Goal: Task Accomplishment & Management: Use online tool/utility

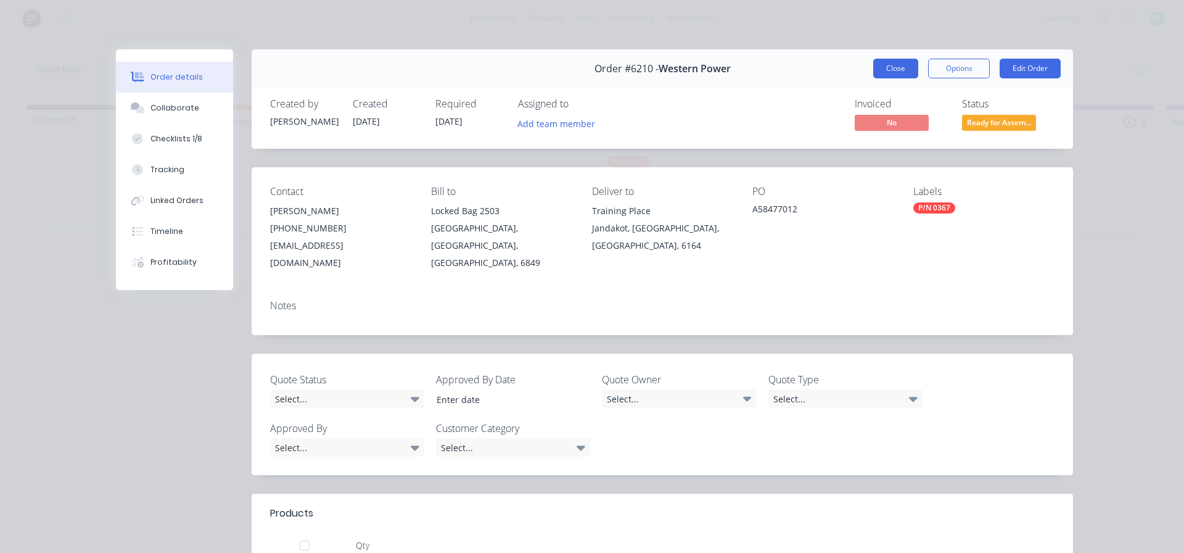
click at [884, 72] on button "Close" at bounding box center [895, 69] width 45 height 20
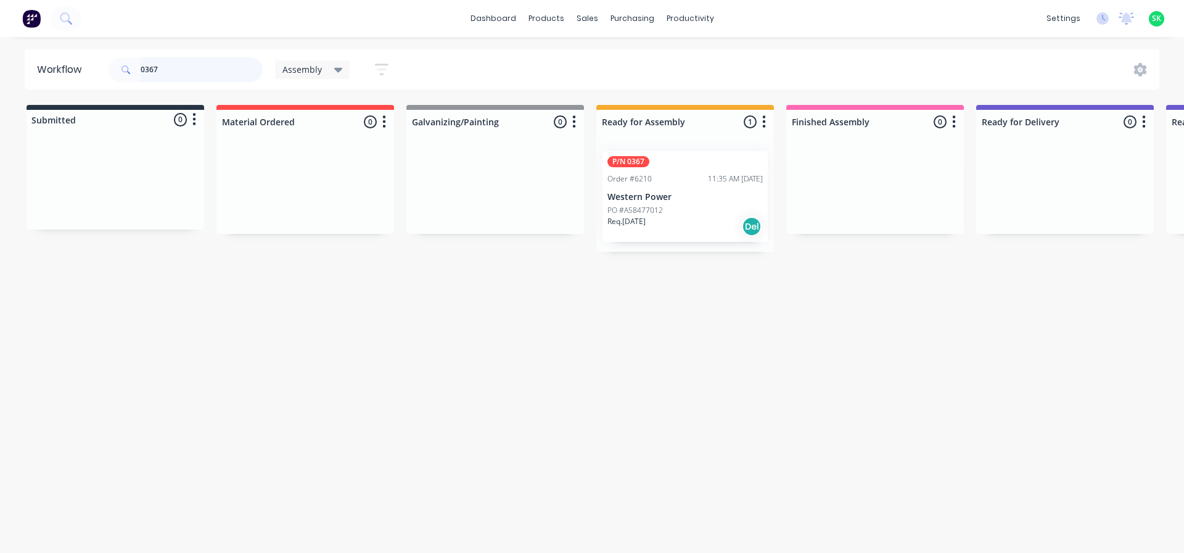
drag, startPoint x: 168, startPoint y: 73, endPoint x: 54, endPoint y: 62, distance: 114.0
click at [69, 64] on header "Workflow 0367 Assembly Save new view None edit Assembly (Default) edit Fabricat…" at bounding box center [592, 69] width 1135 height 40
click at [696, 193] on p "Western Power" at bounding box center [684, 197] width 155 height 10
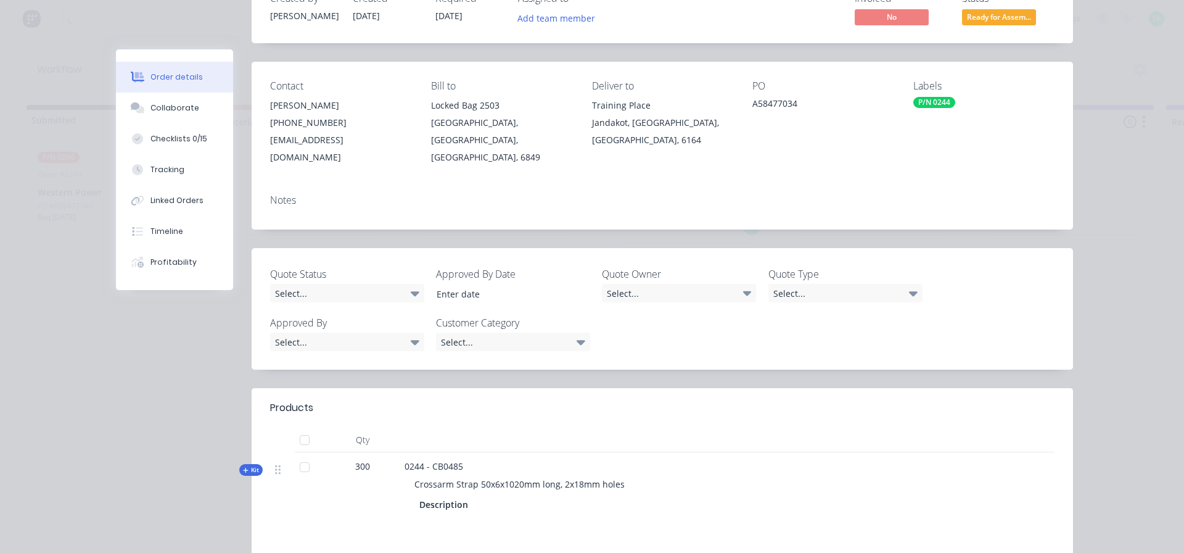
scroll to position [185, 0]
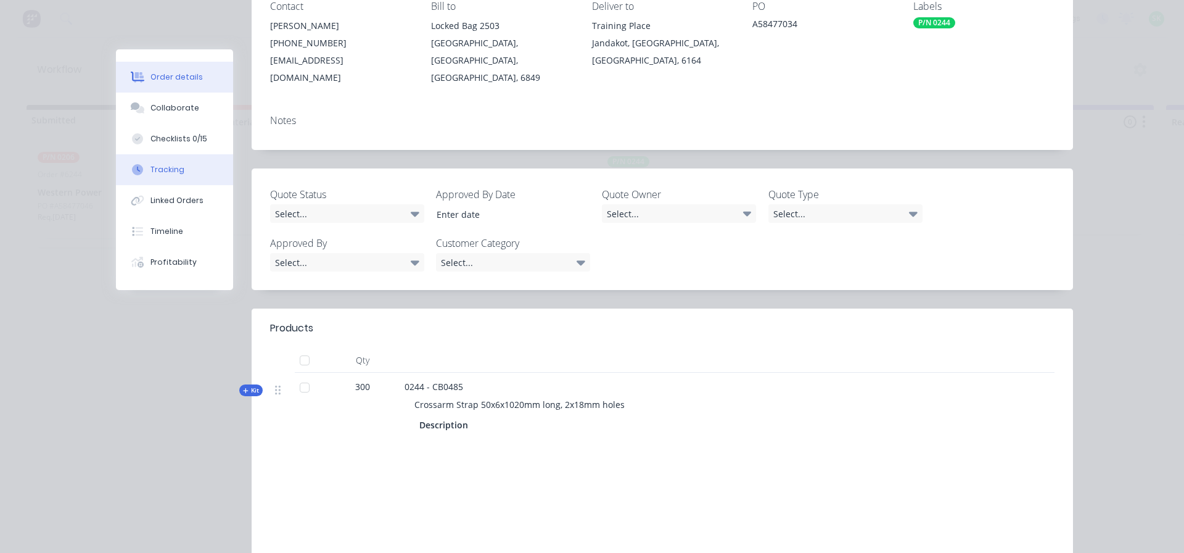
click at [176, 163] on button "Tracking" at bounding box center [174, 169] width 117 height 31
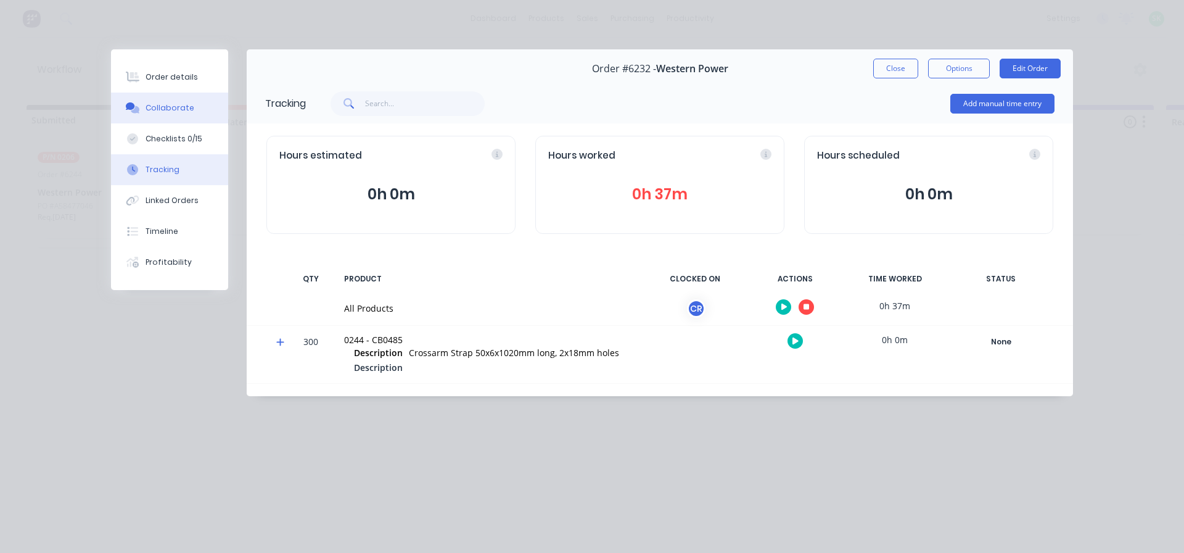
click at [178, 109] on div "Collaborate" at bounding box center [170, 107] width 49 height 11
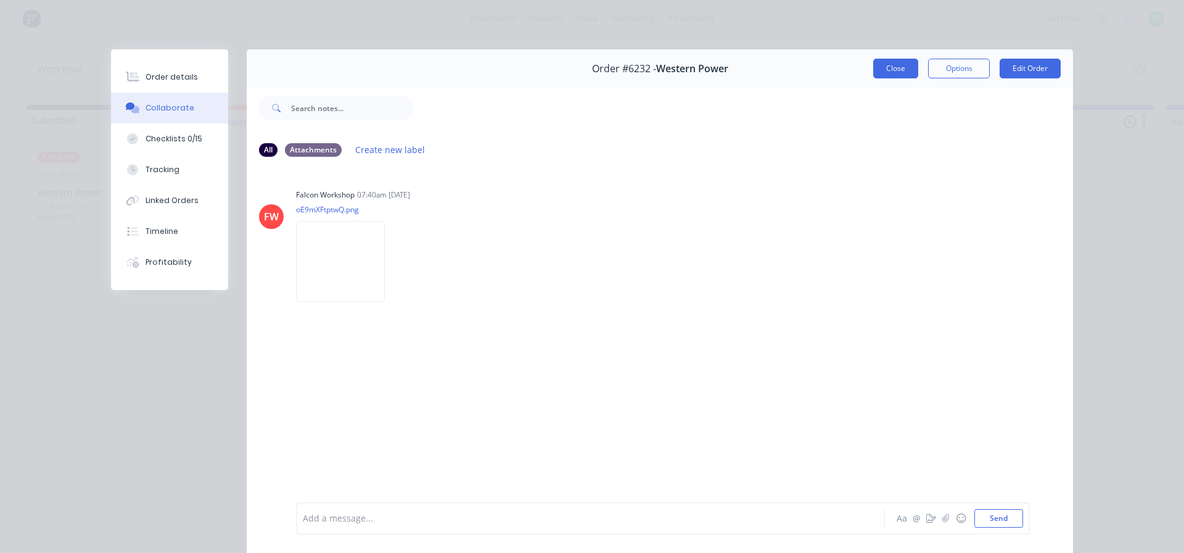
click at [894, 68] on button "Close" at bounding box center [895, 69] width 45 height 20
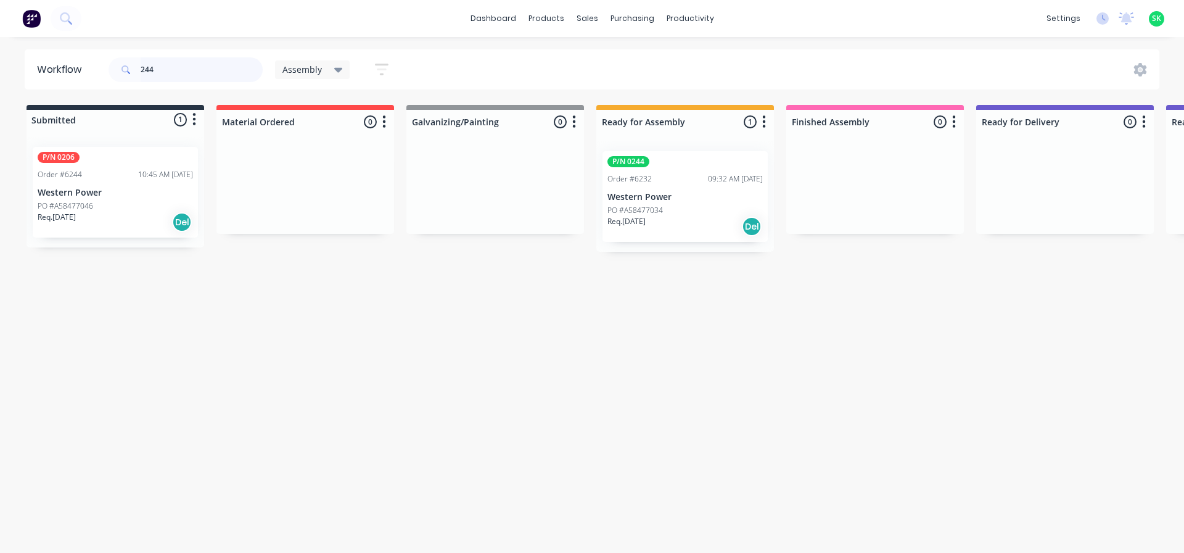
drag, startPoint x: 158, startPoint y: 72, endPoint x: 112, endPoint y: 65, distance: 46.7
click at [112, 65] on div "244" at bounding box center [186, 69] width 154 height 25
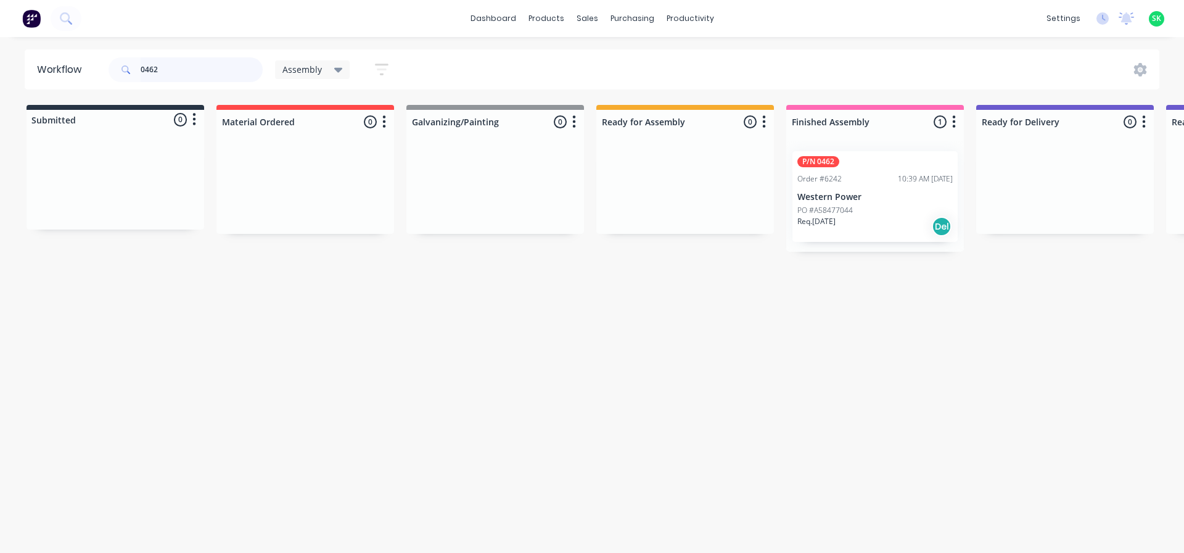
type input "0462"
click at [845, 172] on div "P/N 0462 Order #6242 10:39 AM [DATE] Western Power PO #A58477044 Req. [DATE] Del" at bounding box center [874, 196] width 165 height 91
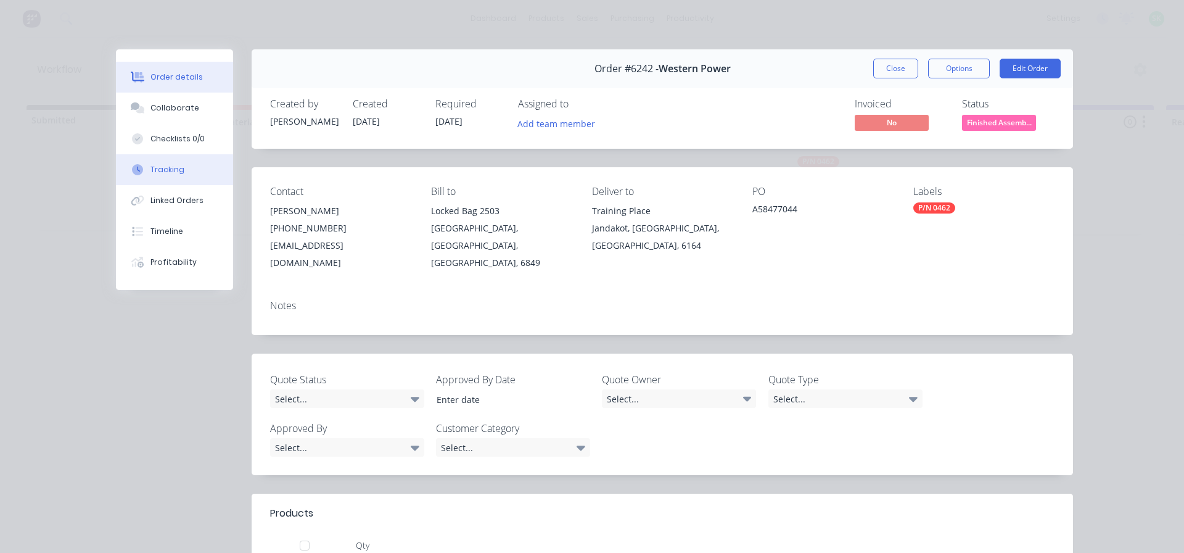
click at [160, 171] on div "Tracking" at bounding box center [167, 169] width 34 height 11
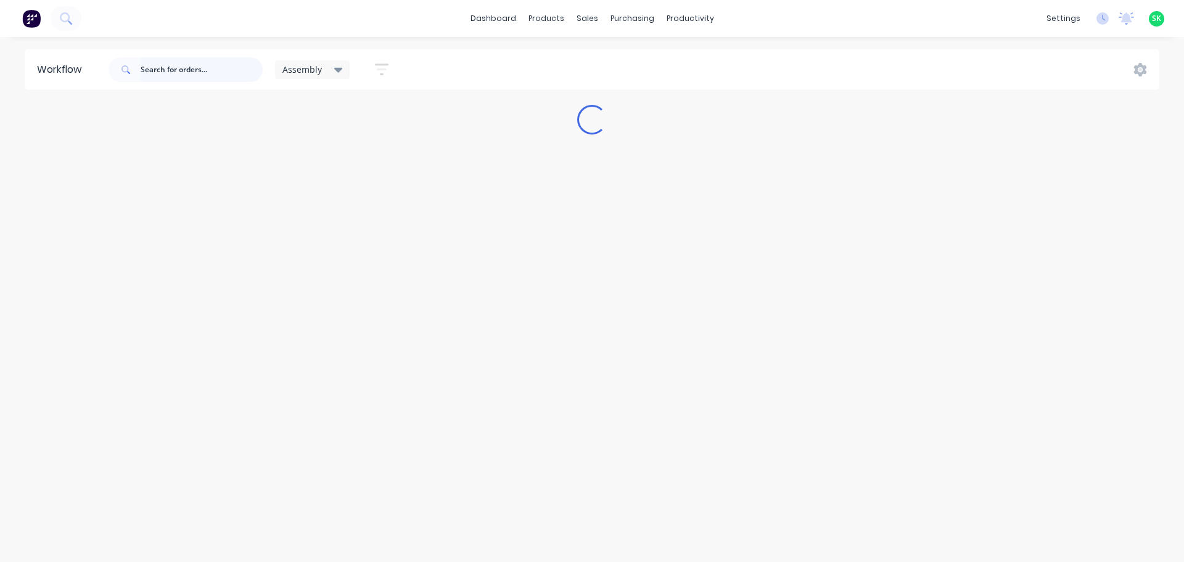
click at [176, 68] on input "text" at bounding box center [202, 69] width 122 height 25
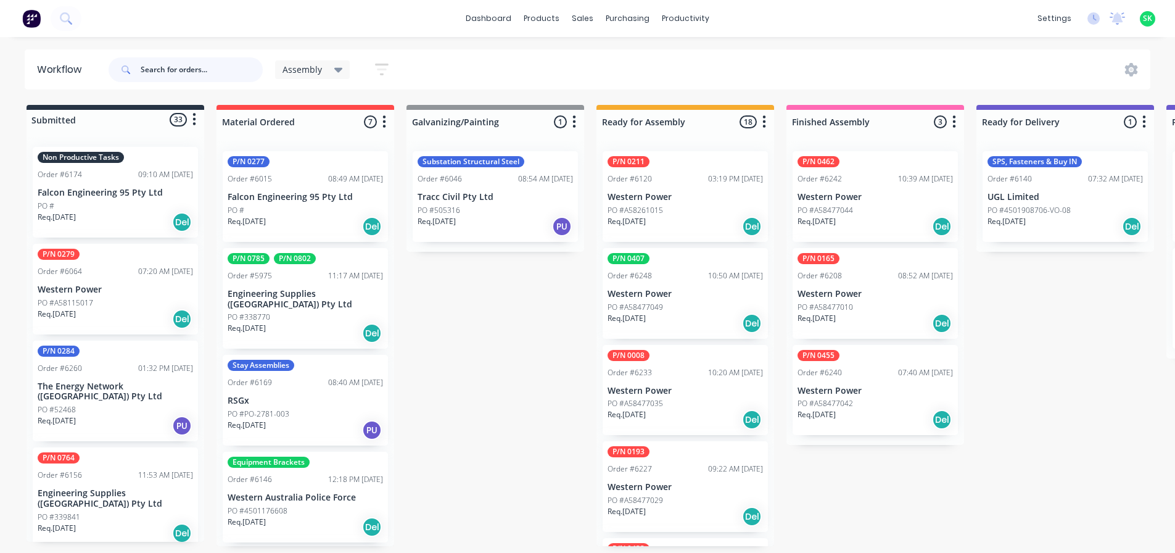
click at [176, 68] on input "text" at bounding box center [202, 69] width 122 height 25
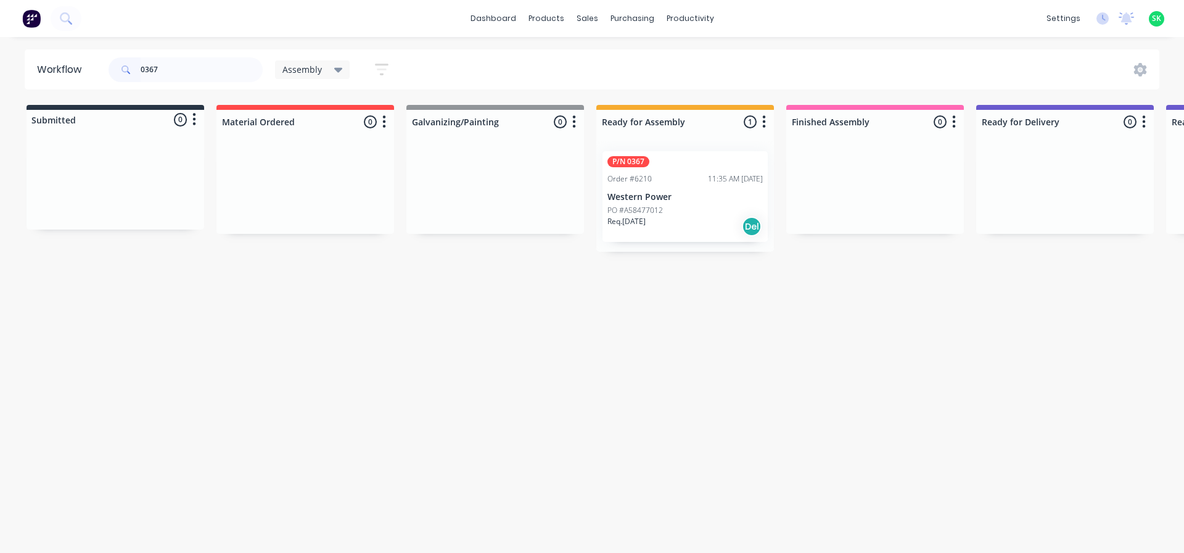
click at [646, 189] on div "P/N 0367 Order #6210 11:35 AM [DATE] Western Power PO #A58477012 Req. [DATE] Del" at bounding box center [685, 196] width 165 height 91
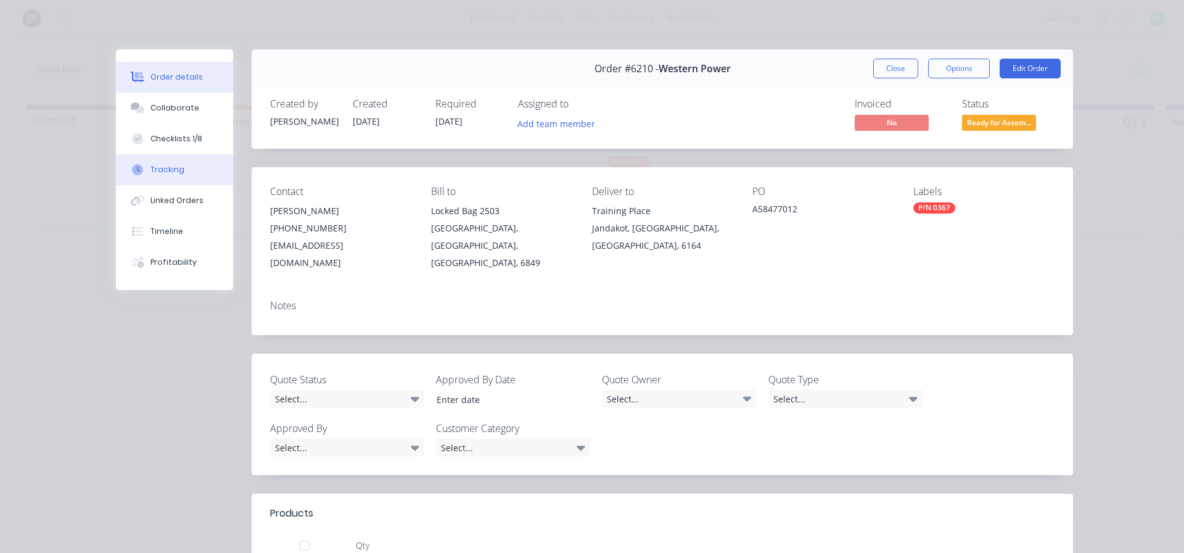
click at [179, 169] on button "Tracking" at bounding box center [174, 169] width 117 height 31
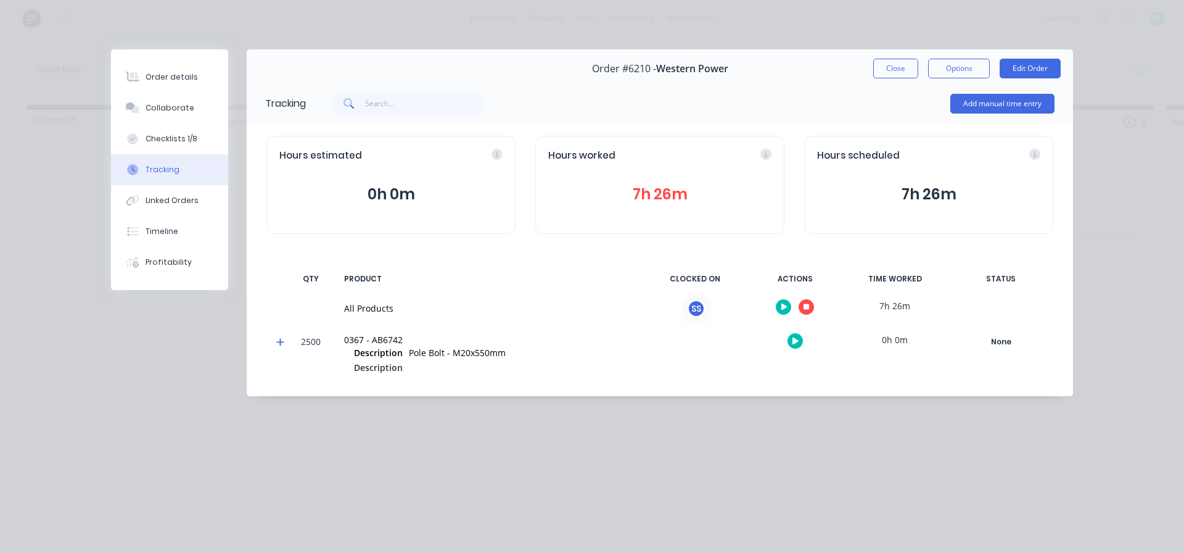
click at [808, 308] on icon "button" at bounding box center [807, 307] width 6 height 6
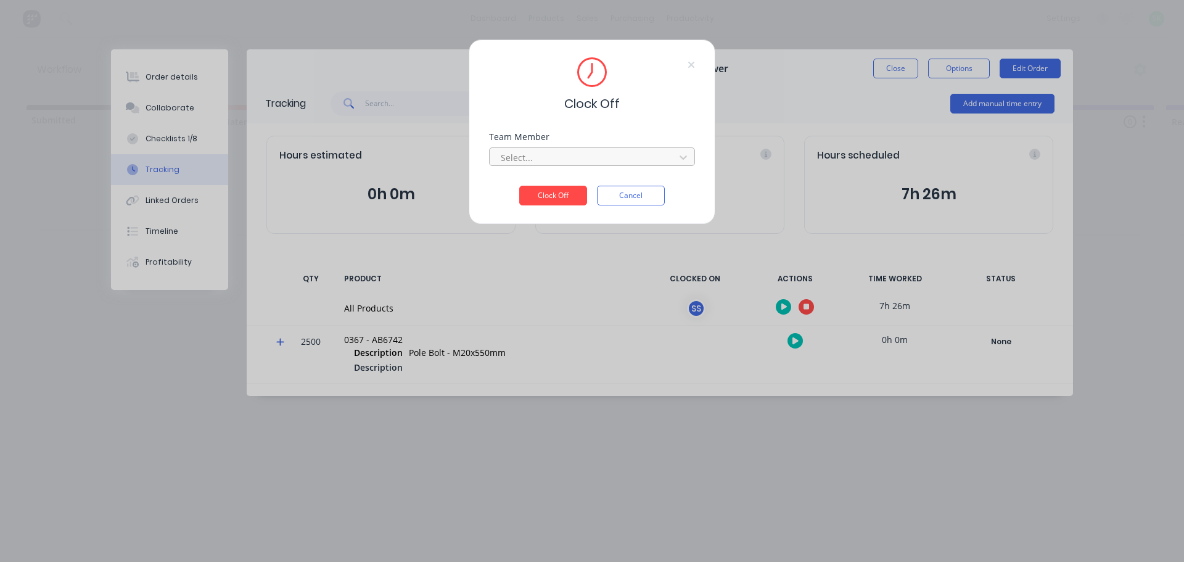
click at [551, 158] on div at bounding box center [584, 157] width 169 height 15
click at [545, 183] on div "[PERSON_NAME]" at bounding box center [592, 184] width 206 height 23
click at [538, 194] on button "Clock Off" at bounding box center [553, 196] width 68 height 20
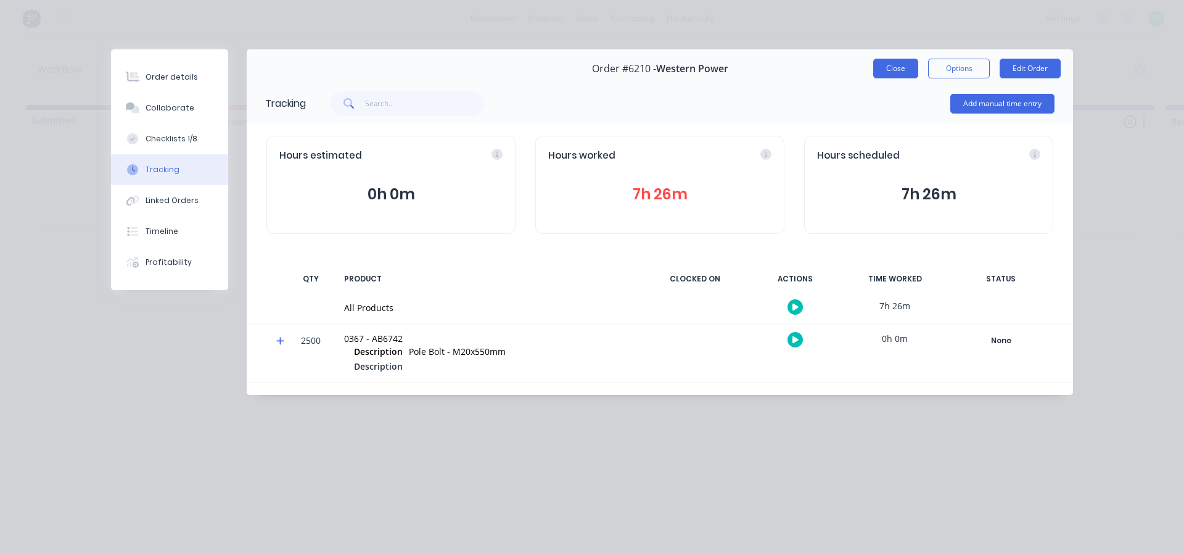
click at [891, 68] on button "Close" at bounding box center [895, 69] width 45 height 20
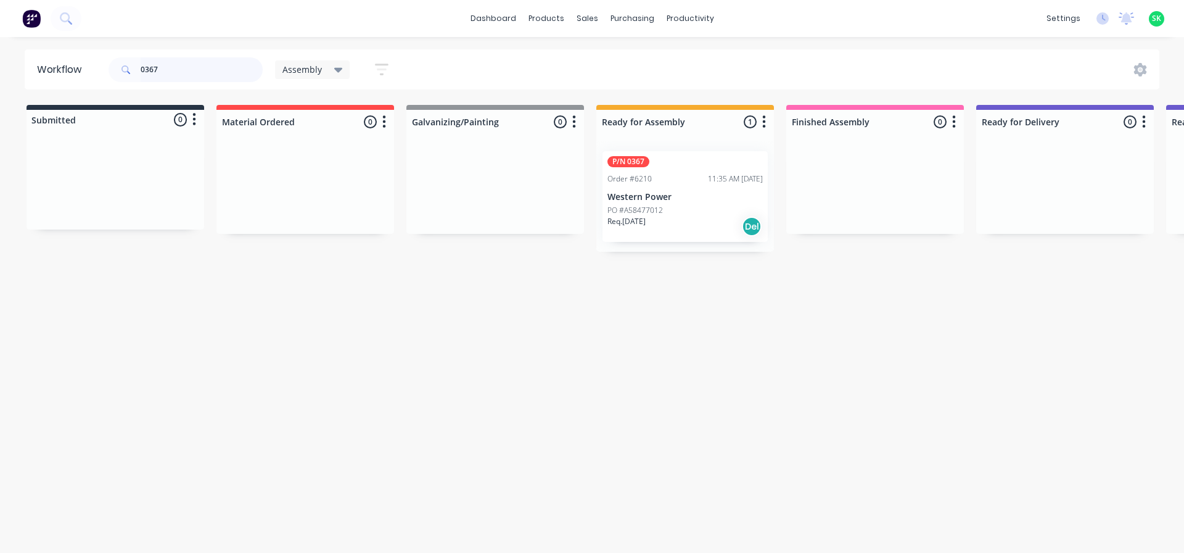
drag, startPoint x: 165, startPoint y: 70, endPoint x: 4, endPoint y: 67, distance: 161.0
click at [4, 68] on div "Workflow 0367 Assembly Save new view None edit Assembly (Default) edit Fabricat…" at bounding box center [592, 69] width 1184 height 40
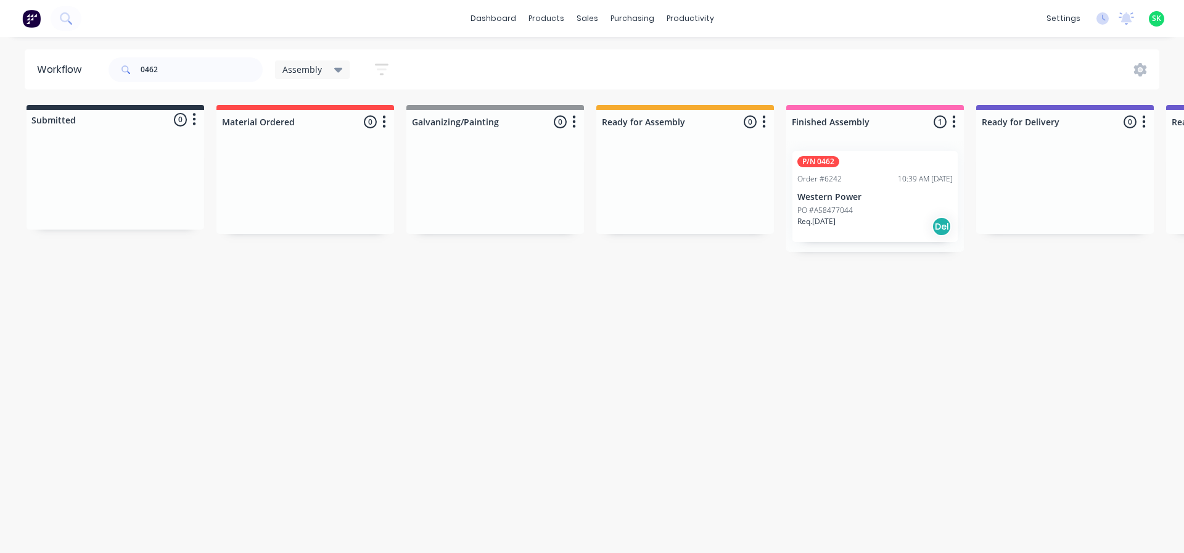
click at [884, 203] on div "P/N 0462 Order #6242 10:39 AM [DATE] Western Power PO #A58477044 Req. [DATE] Del" at bounding box center [874, 196] width 165 height 91
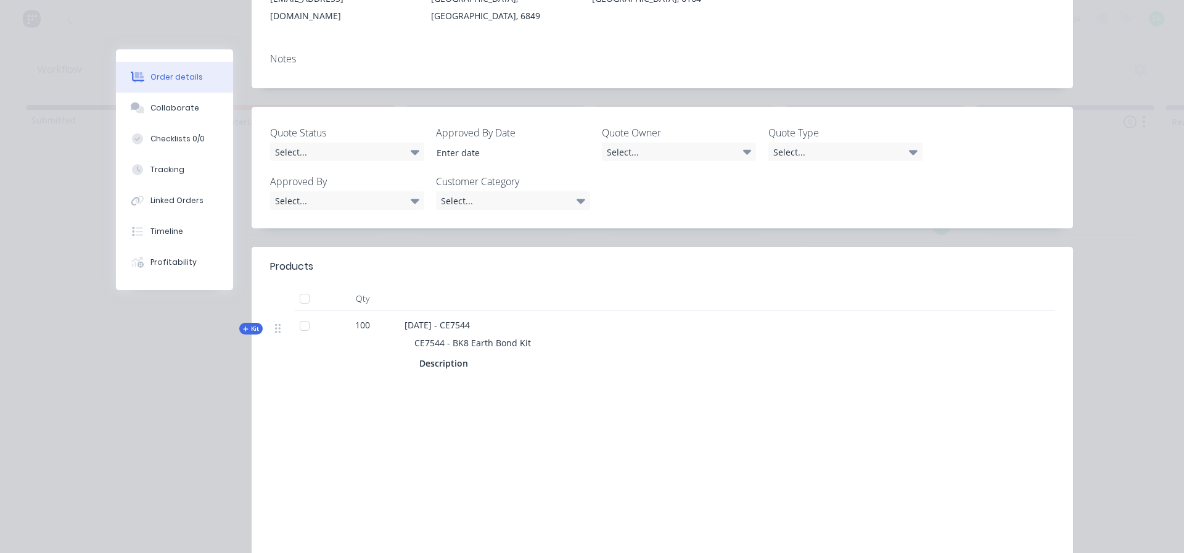
scroll to position [308, 0]
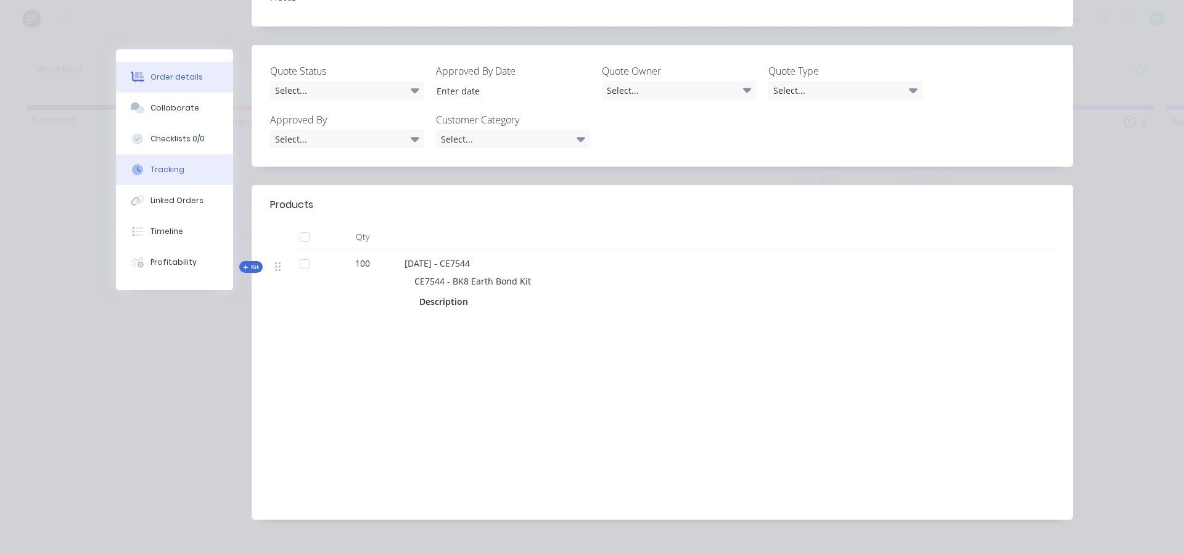
click at [187, 169] on button "Tracking" at bounding box center [174, 169] width 117 height 31
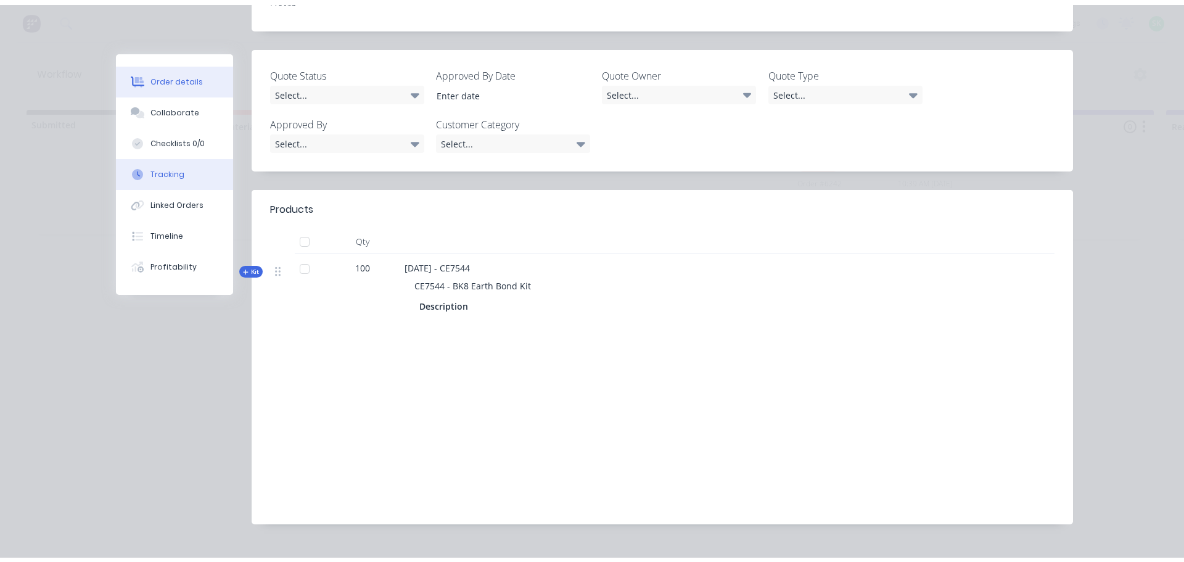
scroll to position [0, 0]
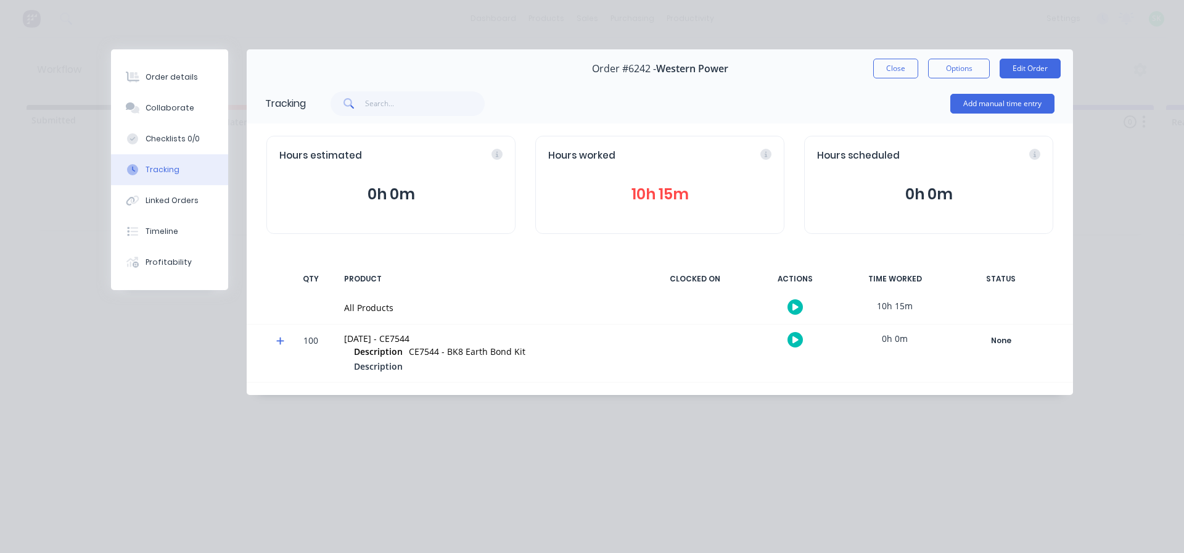
click at [799, 305] on button "button" at bounding box center [795, 306] width 15 height 15
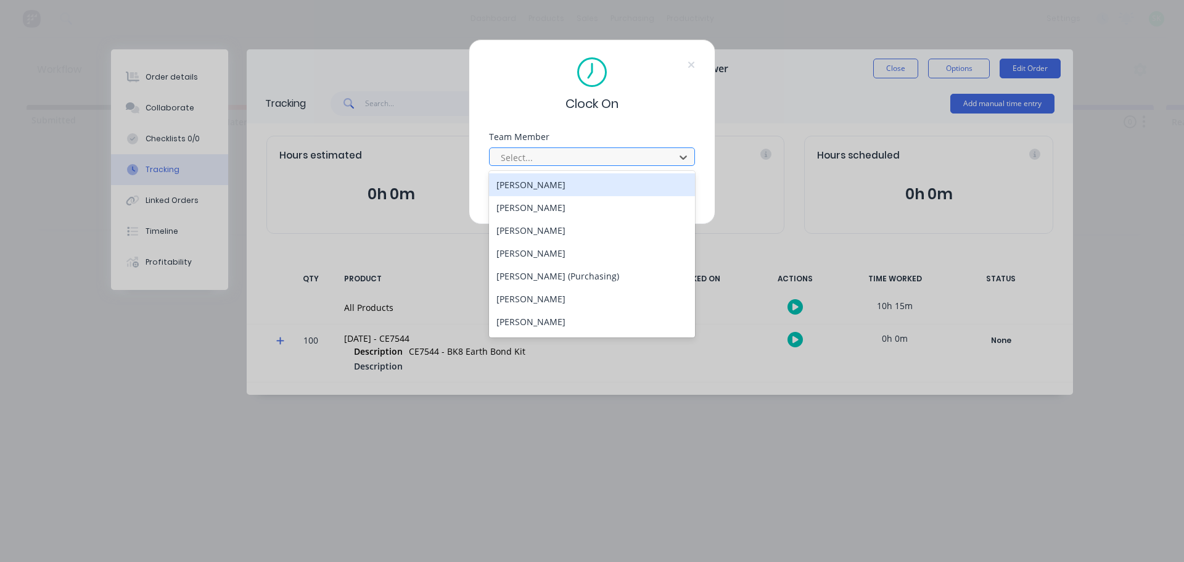
click at [632, 150] on div at bounding box center [584, 157] width 169 height 15
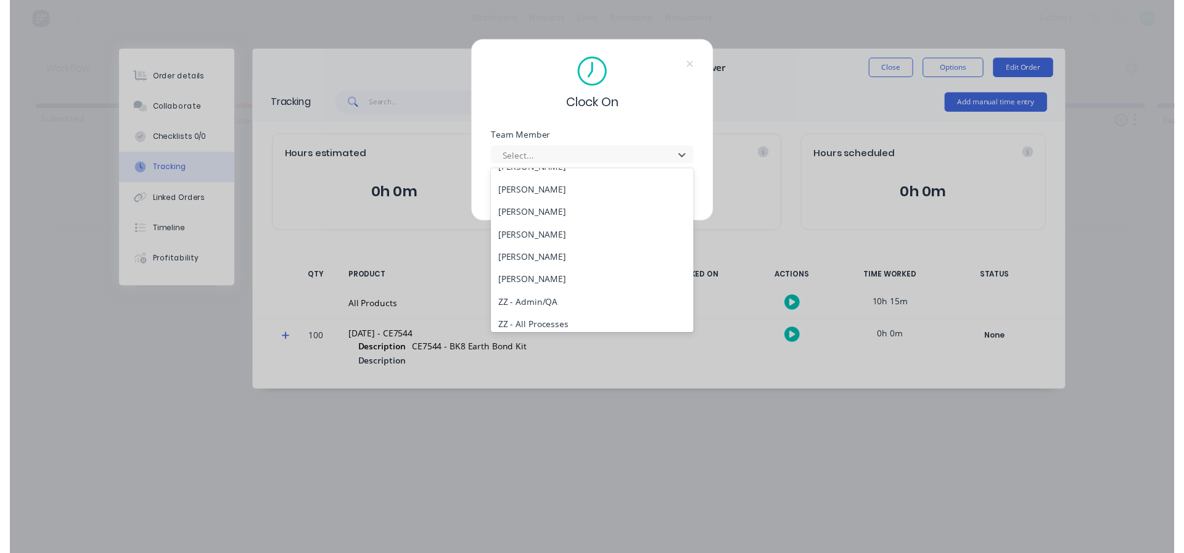
scroll to position [495, 0]
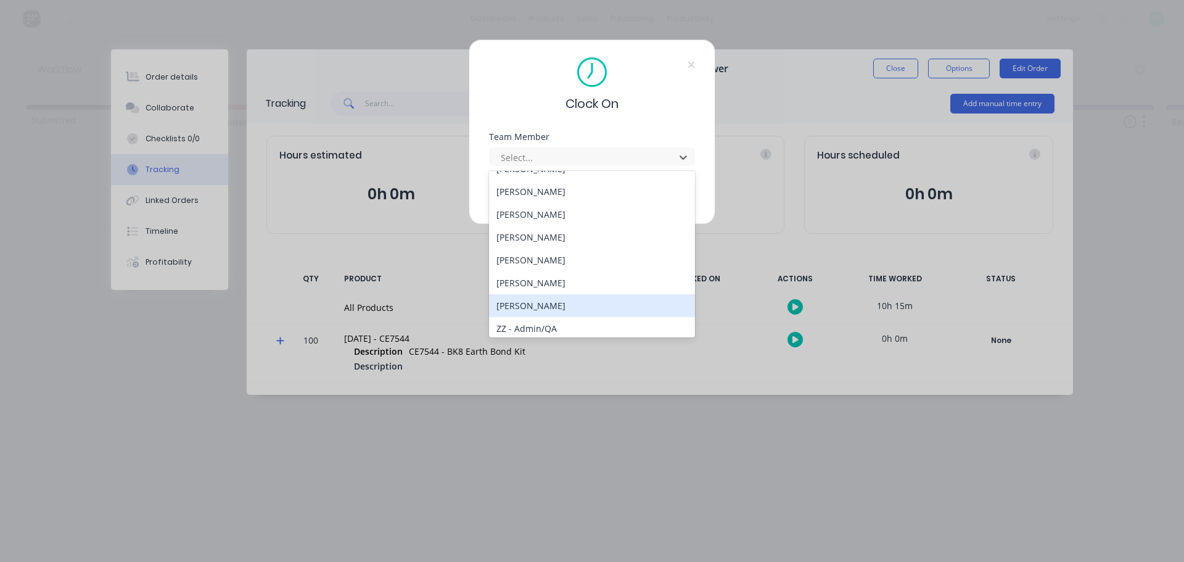
click at [540, 309] on div "[PERSON_NAME]" at bounding box center [592, 305] width 206 height 23
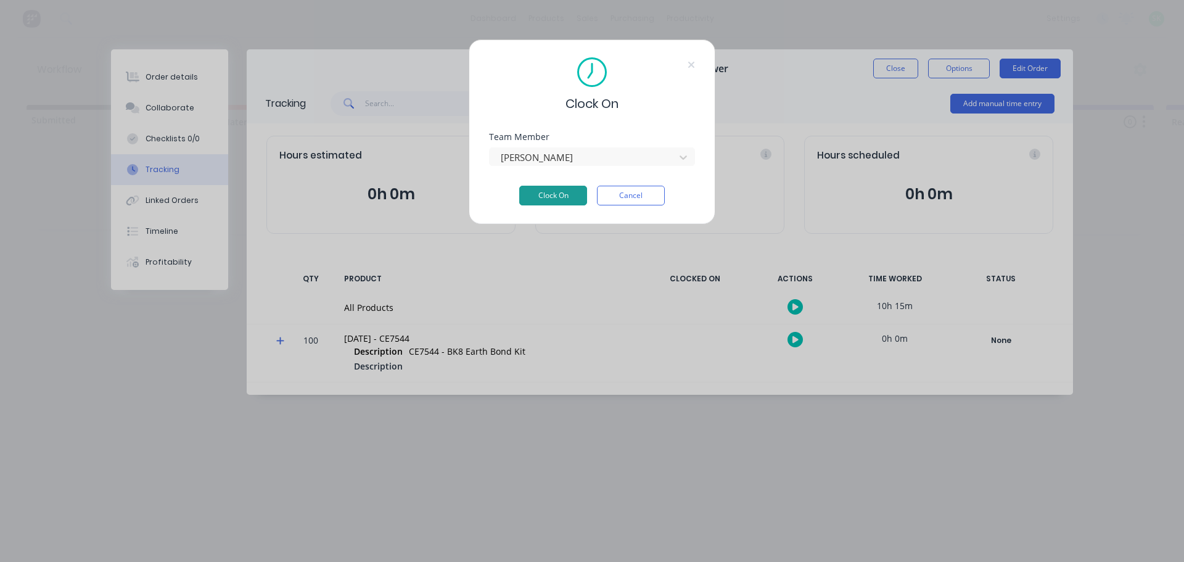
click at [541, 187] on button "Clock On" at bounding box center [553, 196] width 68 height 20
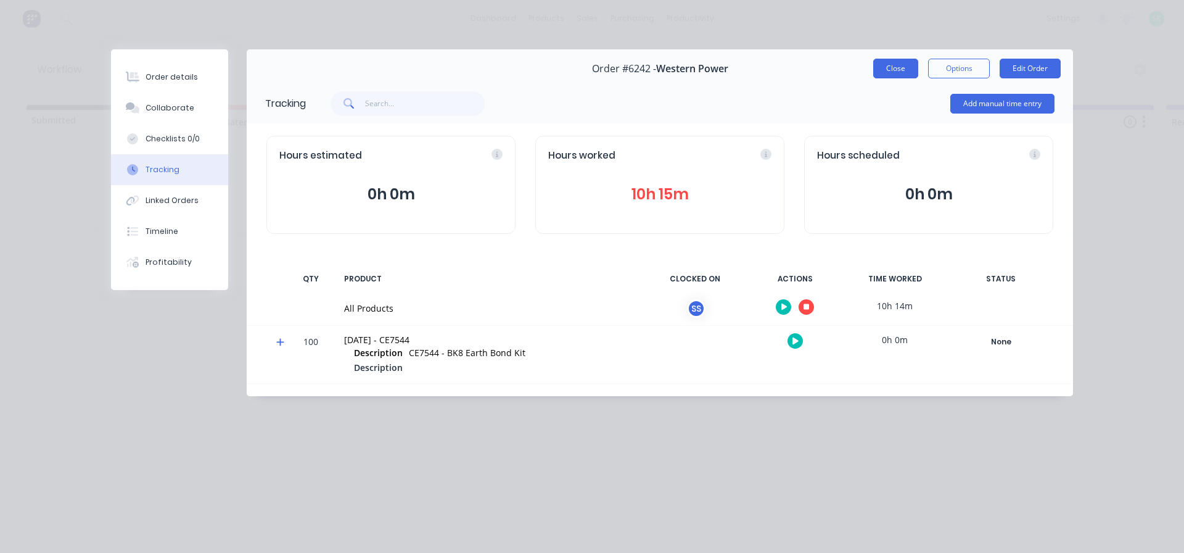
click at [908, 74] on button "Close" at bounding box center [895, 69] width 45 height 20
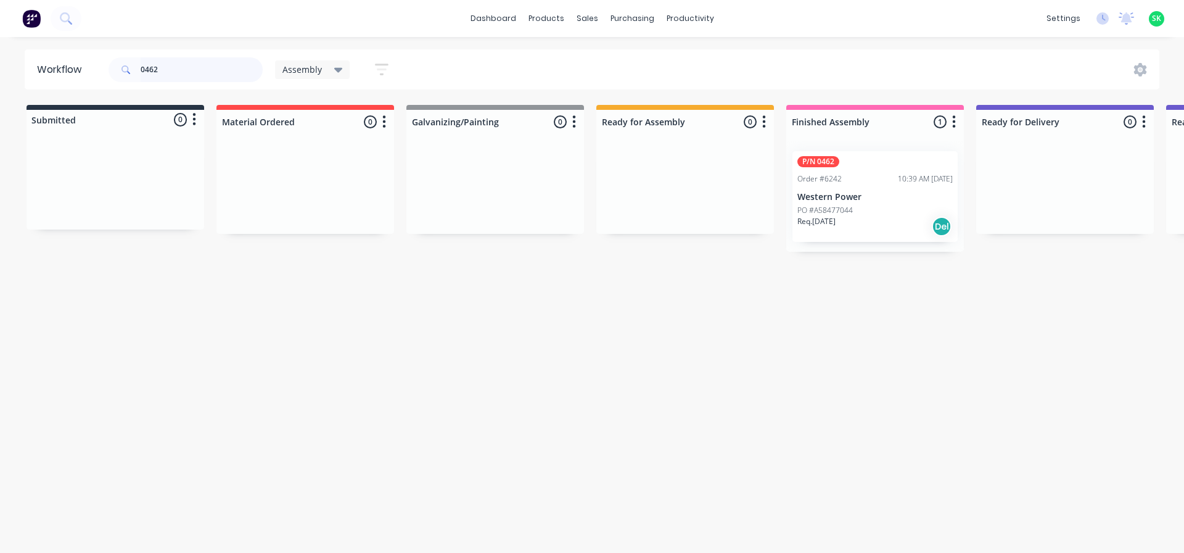
drag, startPoint x: 170, startPoint y: 72, endPoint x: 57, endPoint y: 45, distance: 116.1
click at [59, 46] on div "dashboard products sales purchasing productivity dashboard products Product Cat…" at bounding box center [592, 239] width 1184 height 479
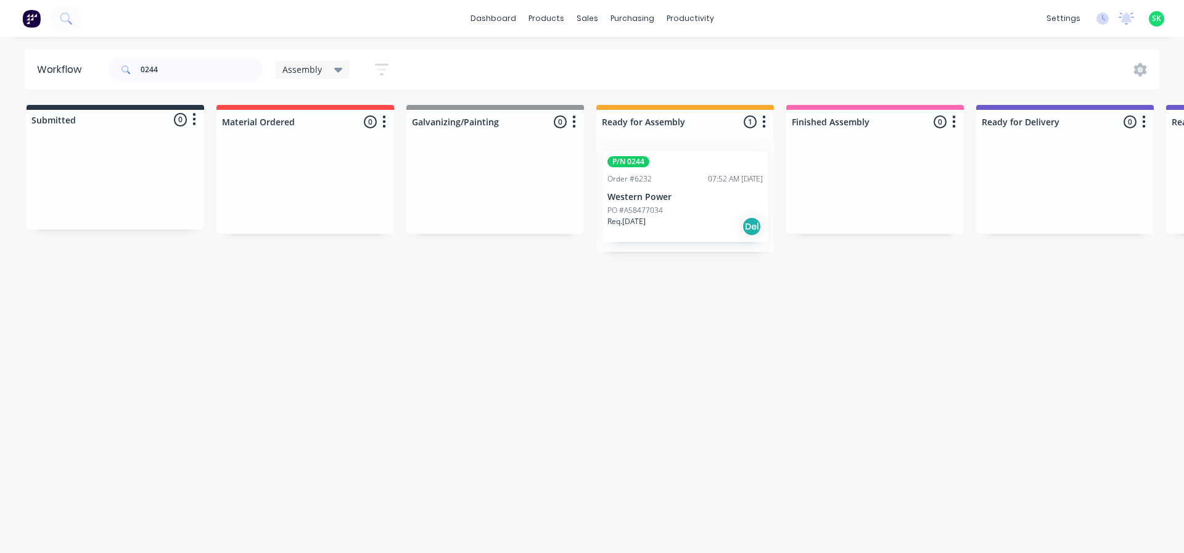
click at [665, 195] on p "Western Power" at bounding box center [684, 197] width 155 height 10
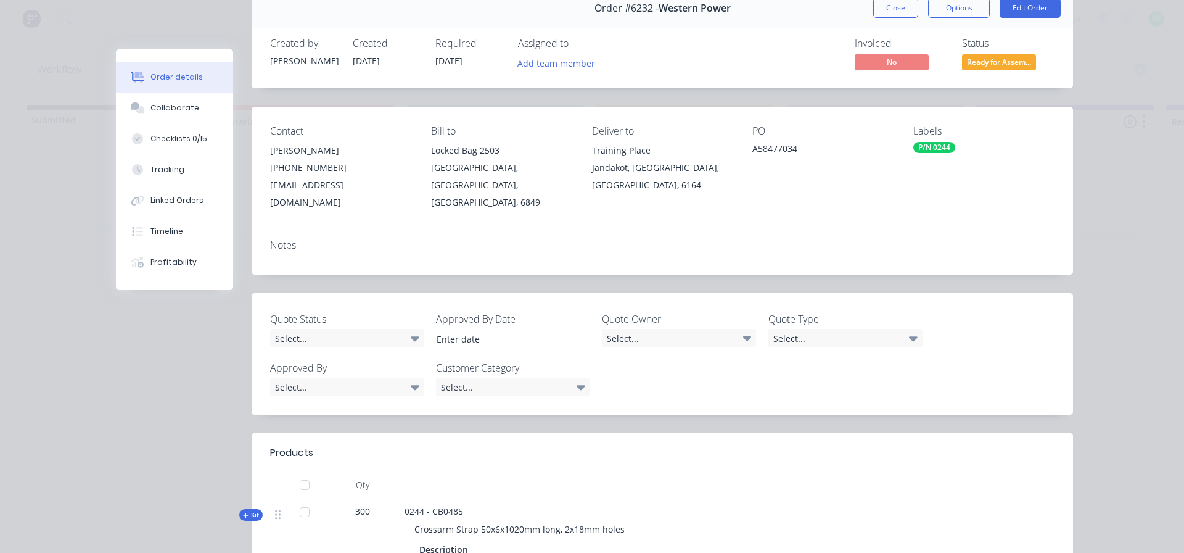
scroll to position [0, 0]
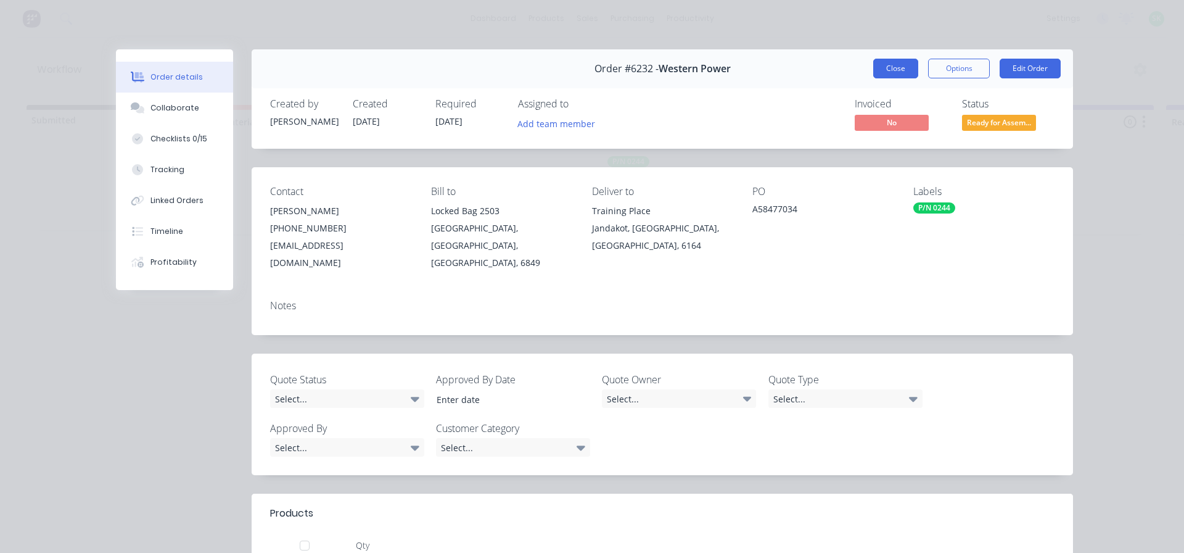
click at [888, 65] on button "Close" at bounding box center [895, 69] width 45 height 20
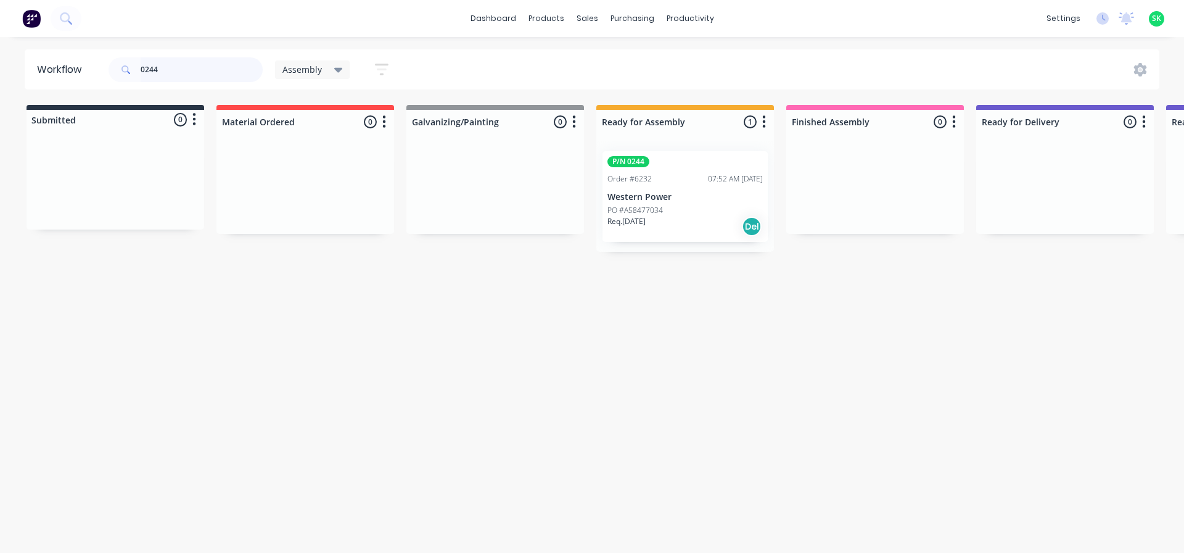
drag, startPoint x: 182, startPoint y: 64, endPoint x: 22, endPoint y: 65, distance: 160.3
click at [22, 65] on div "Workflow 0244 Assembly Save new view None edit Assembly (Default) edit Fabricat…" at bounding box center [592, 69] width 1184 height 40
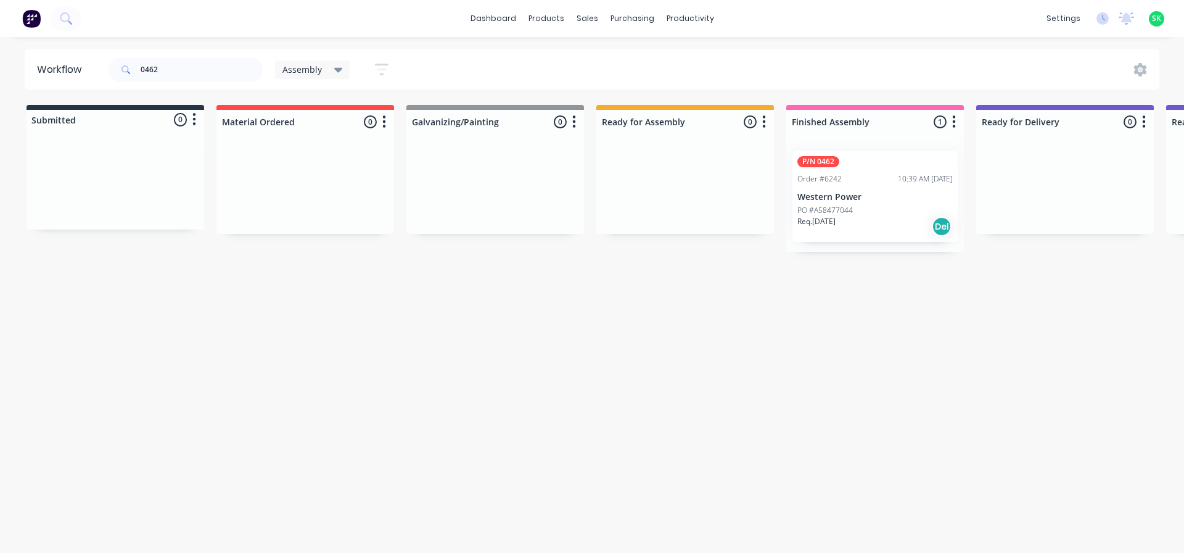
click at [863, 177] on div "Order #6242 10:39 AM [DATE]" at bounding box center [874, 178] width 155 height 11
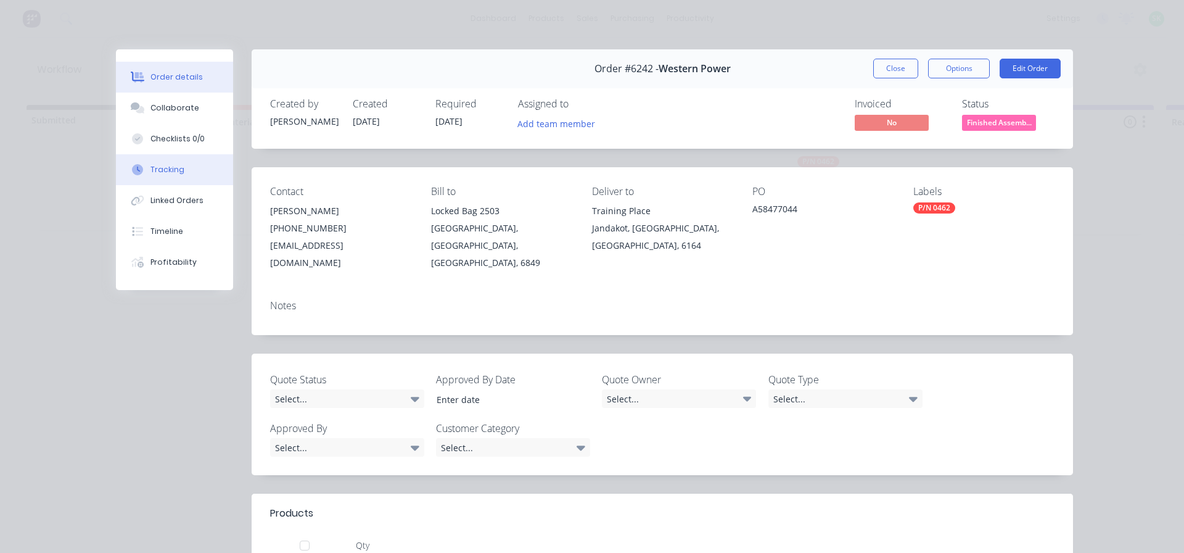
click at [164, 163] on button "Tracking" at bounding box center [174, 169] width 117 height 31
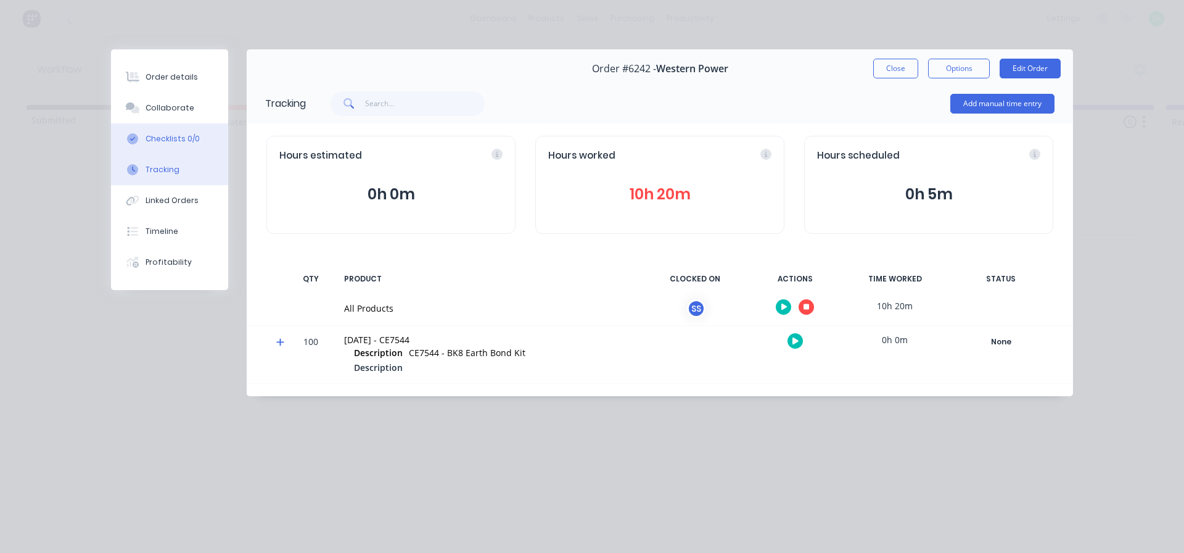
click at [162, 138] on div "Checklists 0/0" at bounding box center [173, 138] width 54 height 11
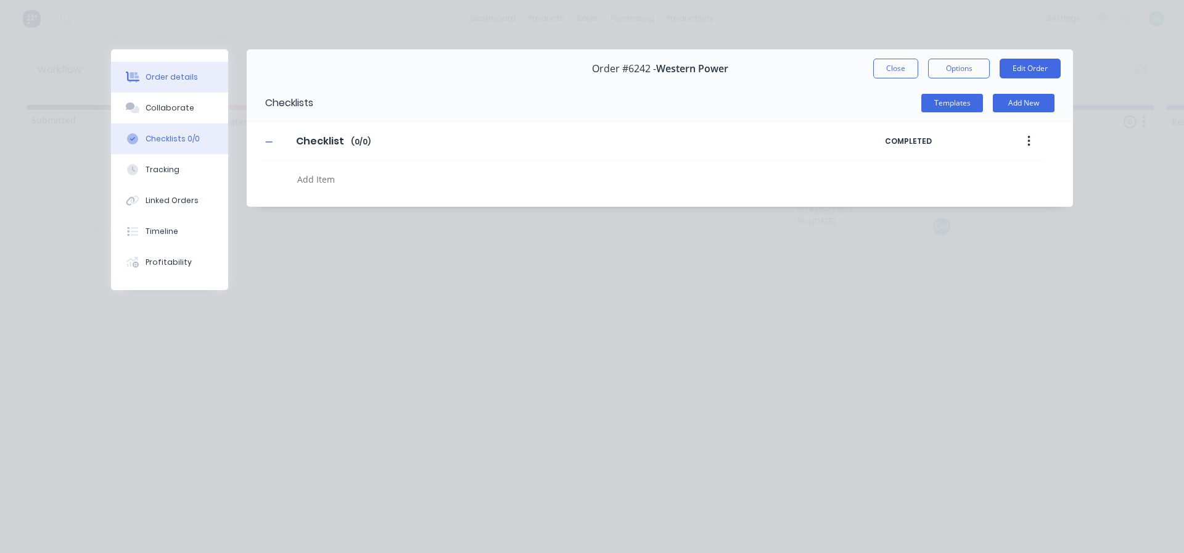
click at [175, 84] on button "Order details" at bounding box center [169, 77] width 117 height 31
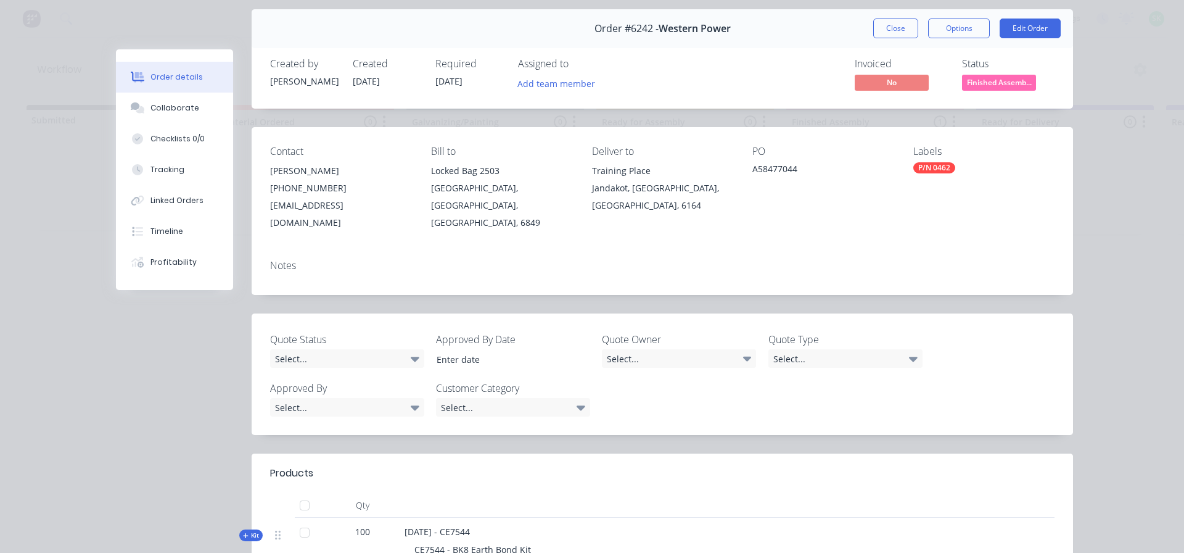
scroll to position [62, 0]
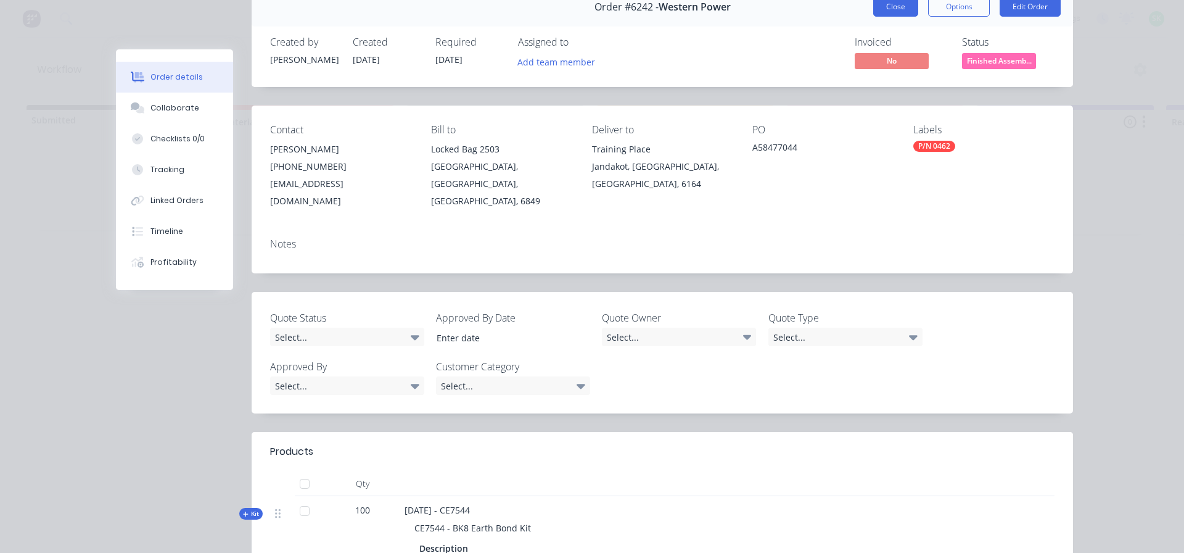
click at [894, 8] on button "Close" at bounding box center [895, 7] width 45 height 20
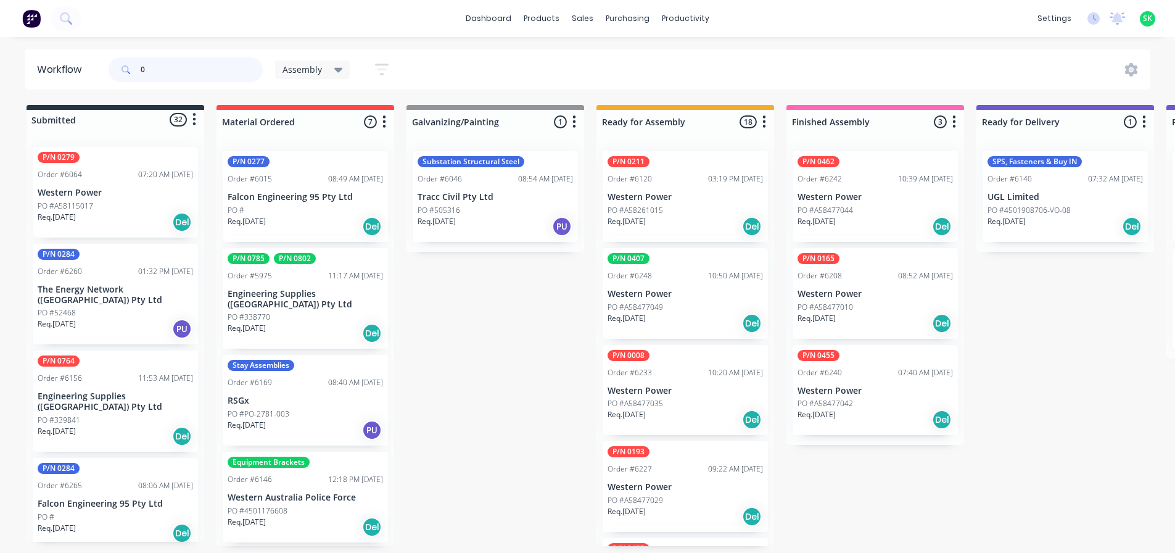
click at [167, 67] on input "0" at bounding box center [202, 69] width 122 height 25
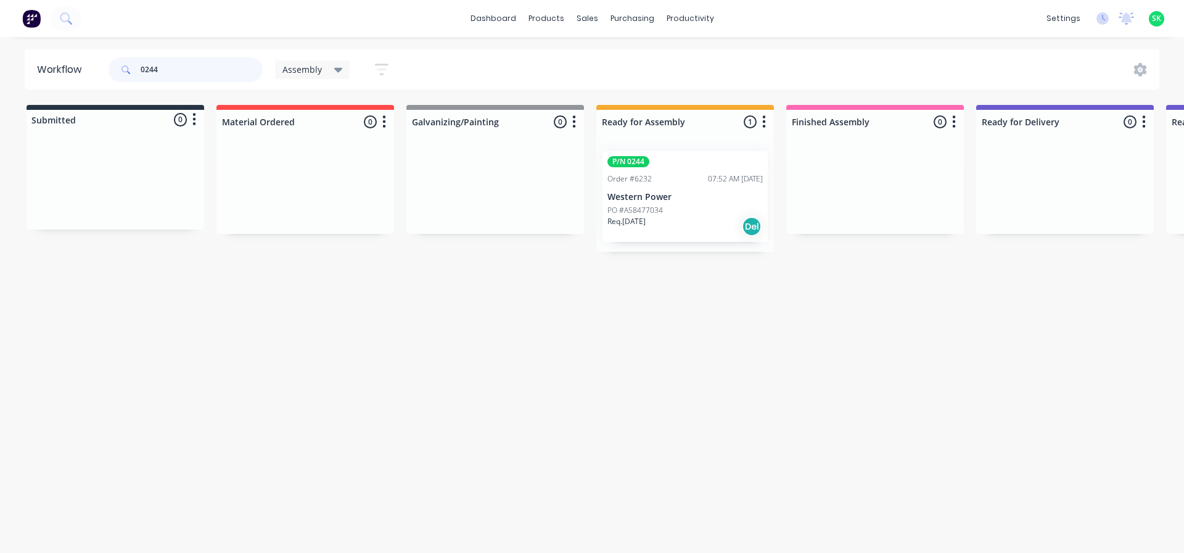
type input "0244"
click at [672, 191] on div "P/N 0244 Order #6232 07:52 AM [DATE] Western Power PO #A58477034 Req. [DATE] Del" at bounding box center [685, 196] width 165 height 91
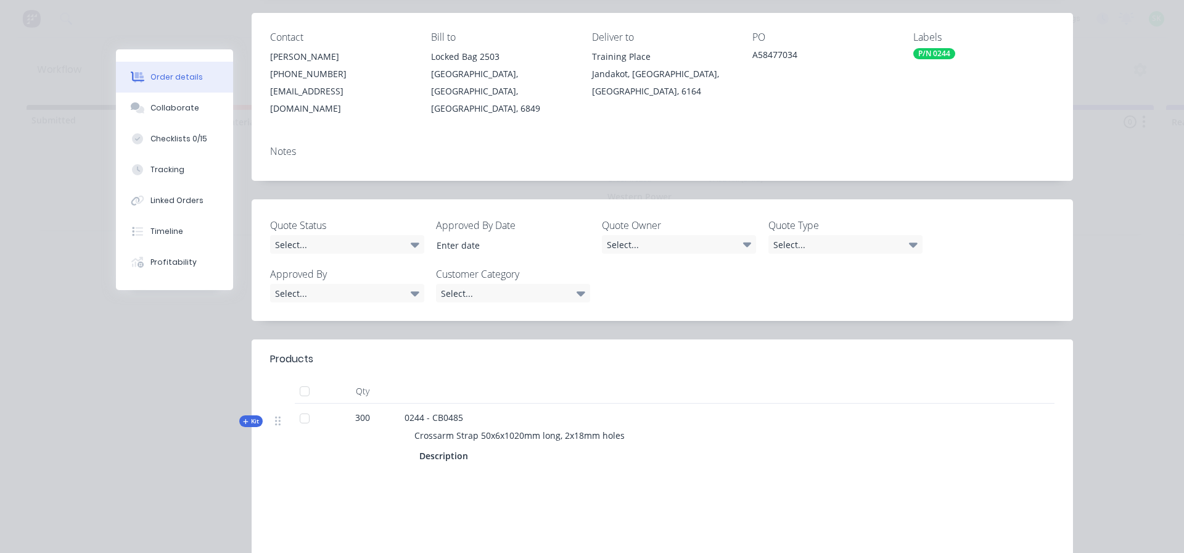
scroll to position [185, 0]
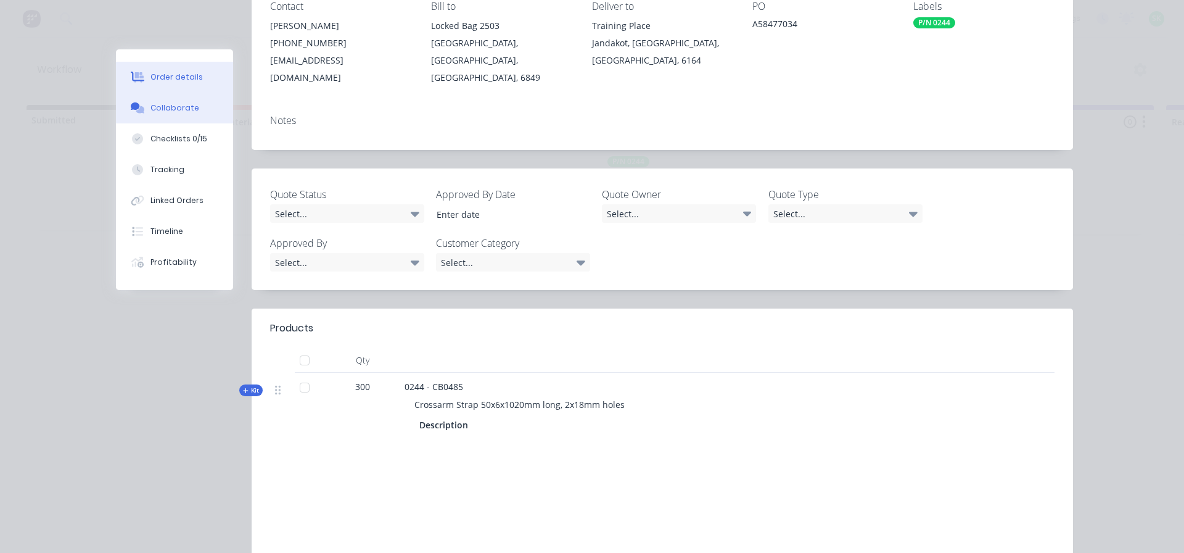
click at [181, 105] on div "Collaborate" at bounding box center [174, 107] width 49 height 11
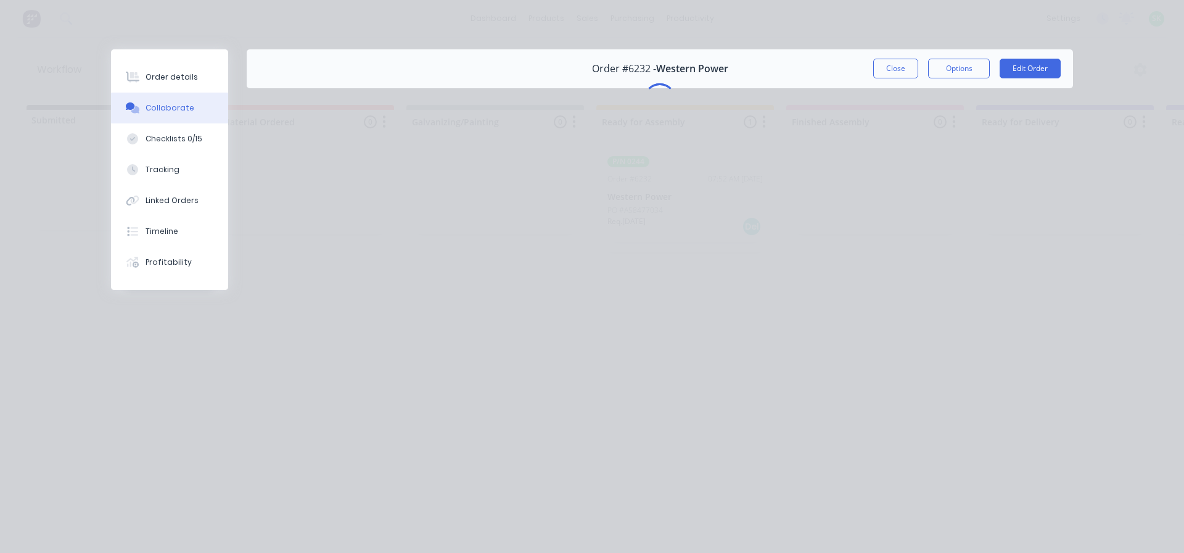
scroll to position [0, 0]
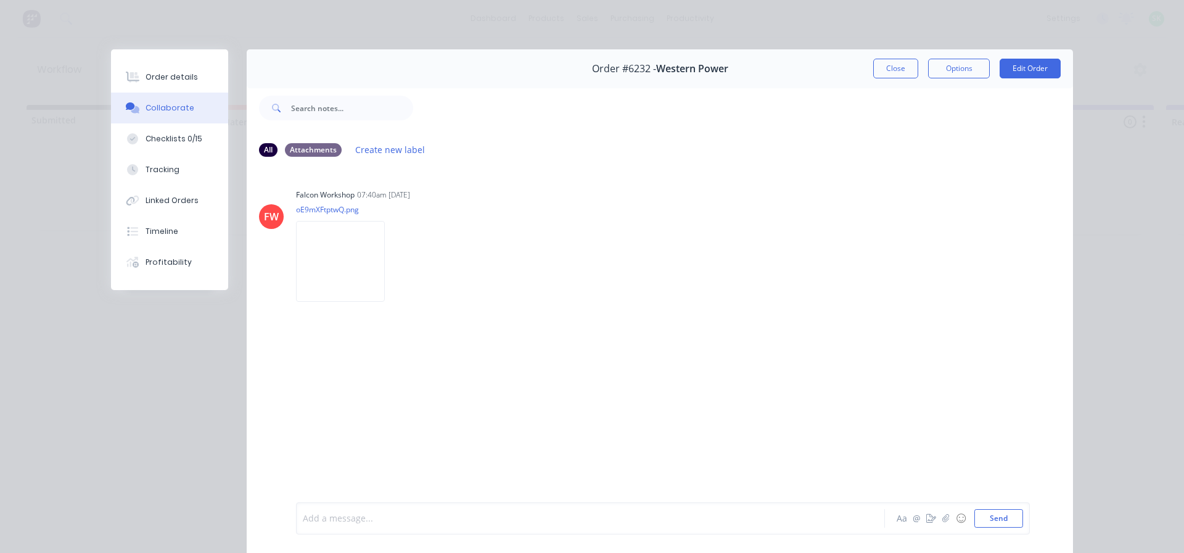
click at [337, 522] on div at bounding box center [573, 518] width 540 height 13
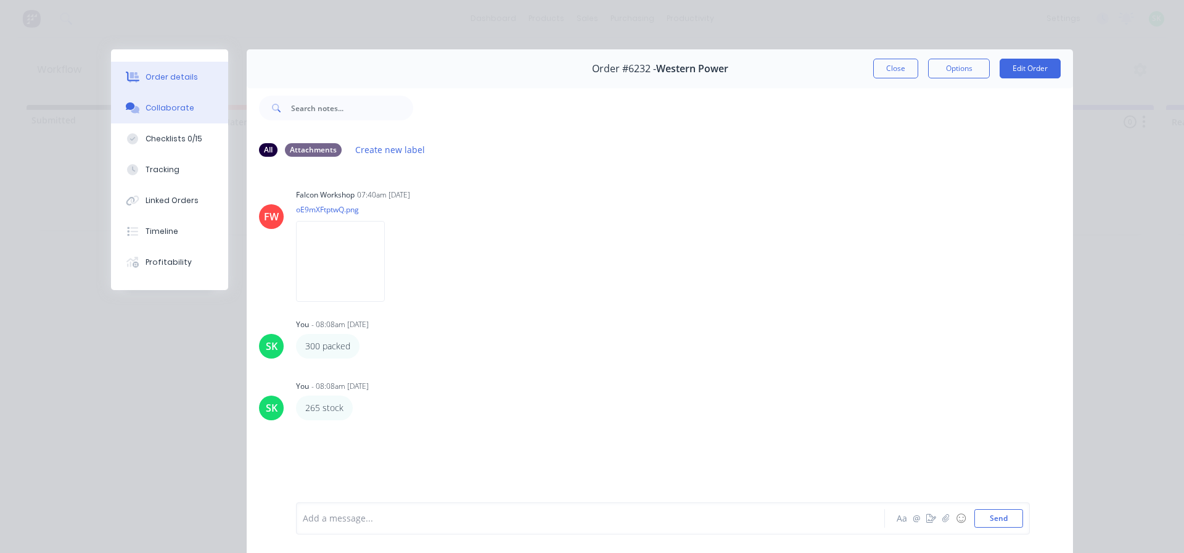
click at [178, 73] on div "Order details" at bounding box center [172, 77] width 52 height 11
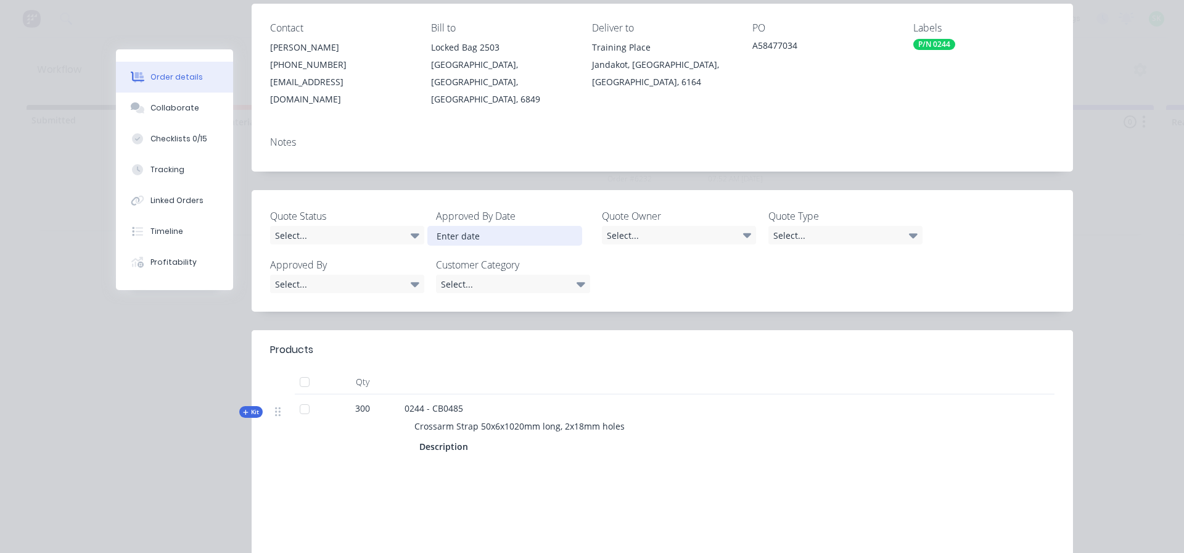
scroll to position [185, 0]
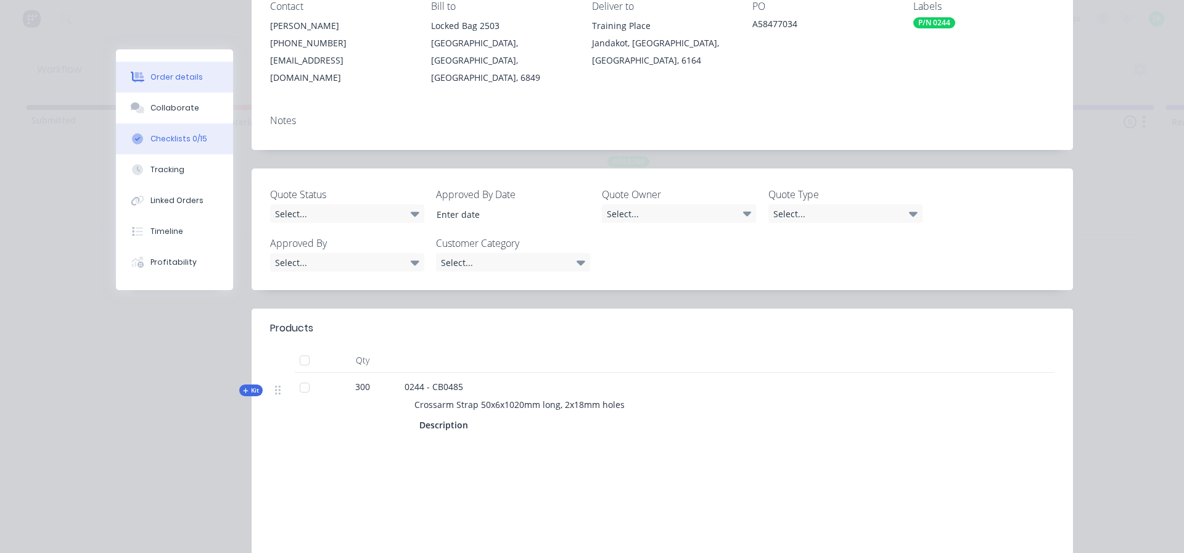
click at [190, 134] on div "Checklists 0/15" at bounding box center [178, 138] width 57 height 11
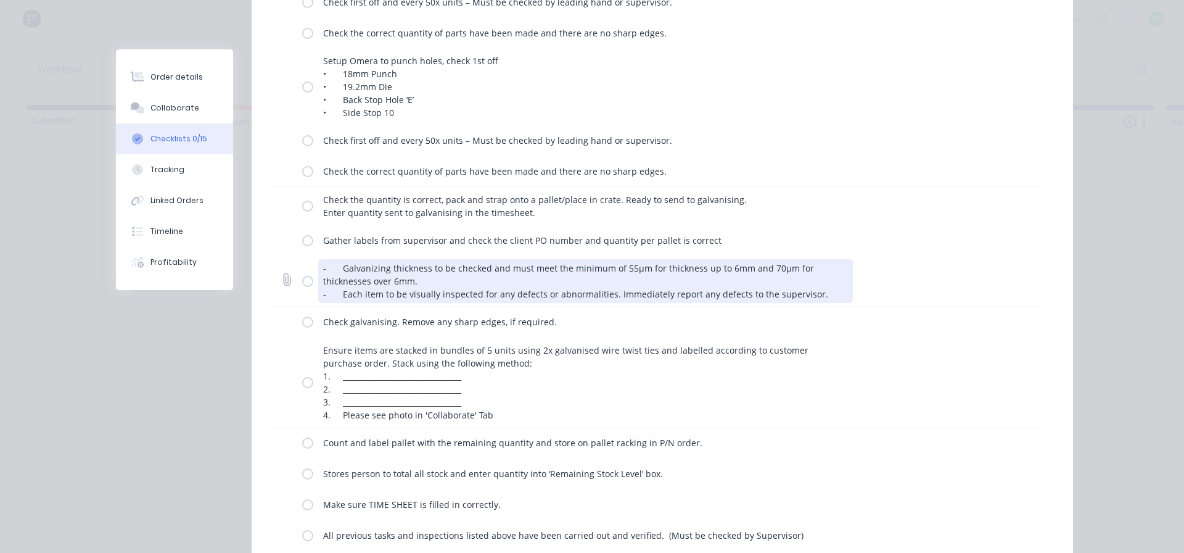
scroll to position [247, 0]
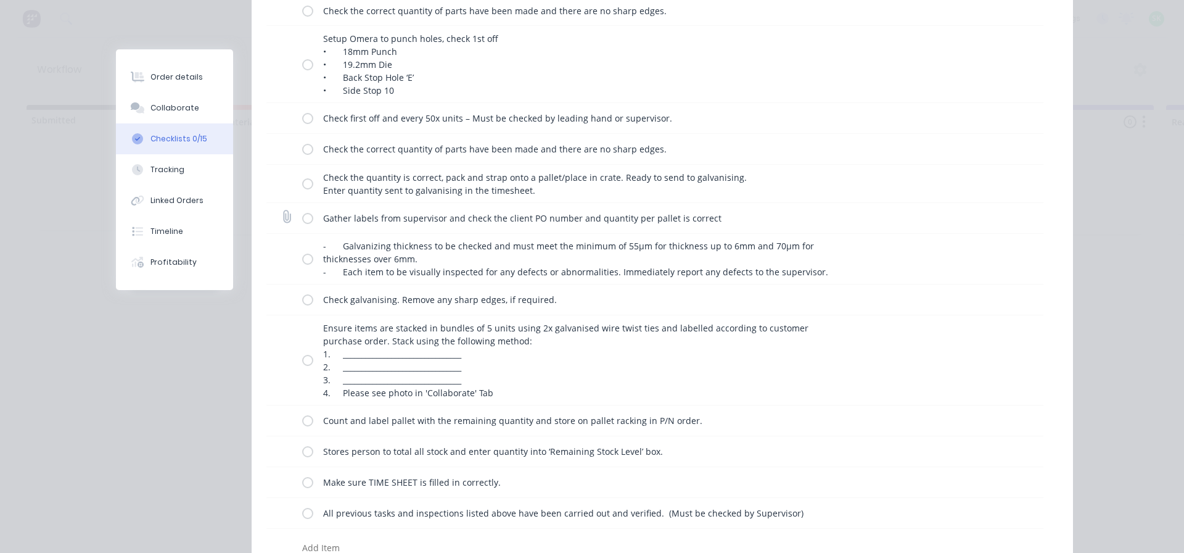
click at [307, 216] on label at bounding box center [307, 218] width 11 height 13
click at [0, 0] on input "checkbox" at bounding box center [0, 0] width 0 height 0
click at [302, 260] on label at bounding box center [307, 258] width 11 height 13
click at [0, 0] on input "checkbox" at bounding box center [0, 0] width 0 height 0
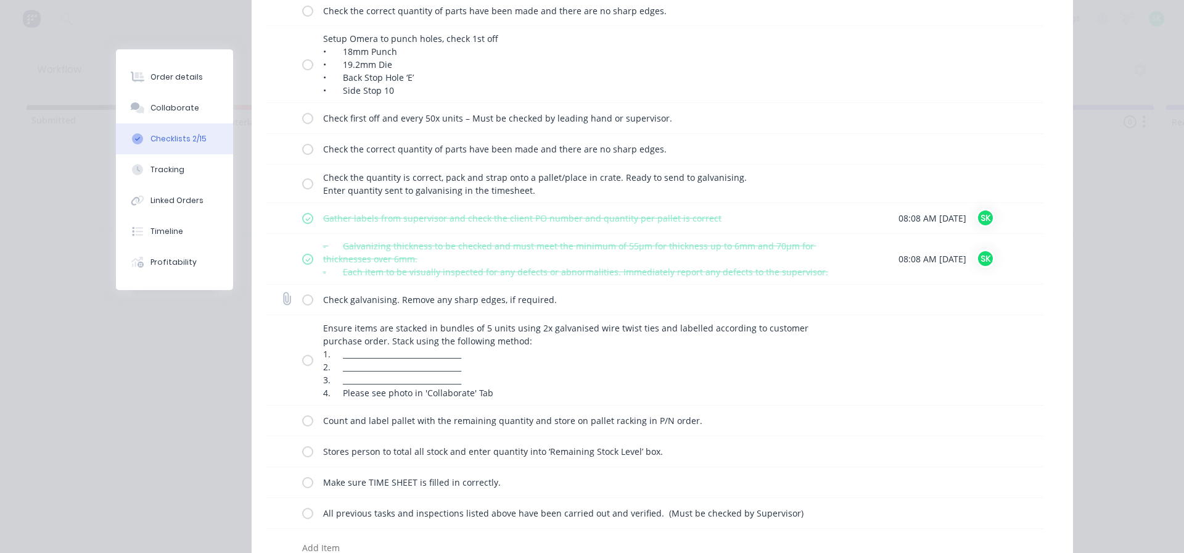
click at [302, 298] on label at bounding box center [307, 299] width 11 height 13
click at [0, 0] on input "checkbox" at bounding box center [0, 0] width 0 height 0
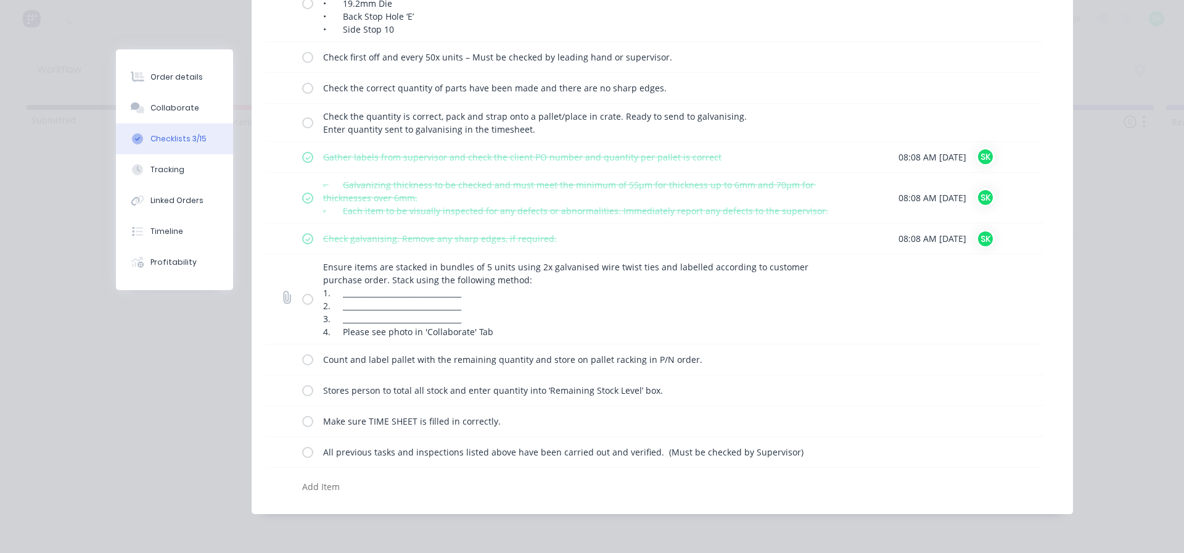
click at [304, 299] on label at bounding box center [307, 298] width 11 height 13
click at [0, 0] on input "checkbox" at bounding box center [0, 0] width 0 height 0
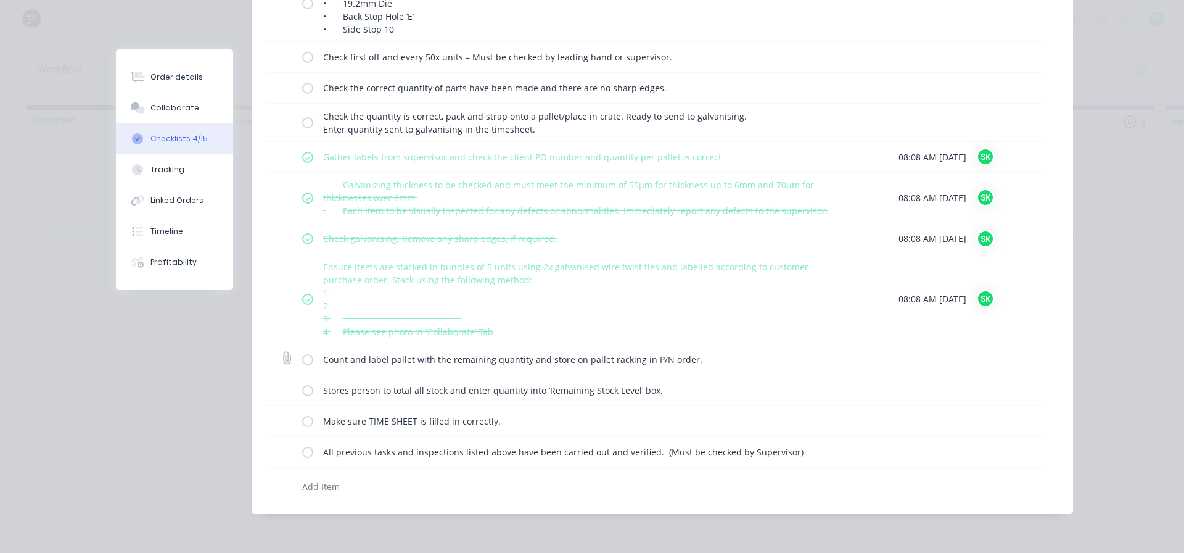
click at [304, 359] on label at bounding box center [307, 359] width 11 height 13
click at [0, 0] on input "checkbox" at bounding box center [0, 0] width 0 height 0
click at [304, 385] on label at bounding box center [307, 390] width 11 height 13
click at [0, 0] on input "checkbox" at bounding box center [0, 0] width 0 height 0
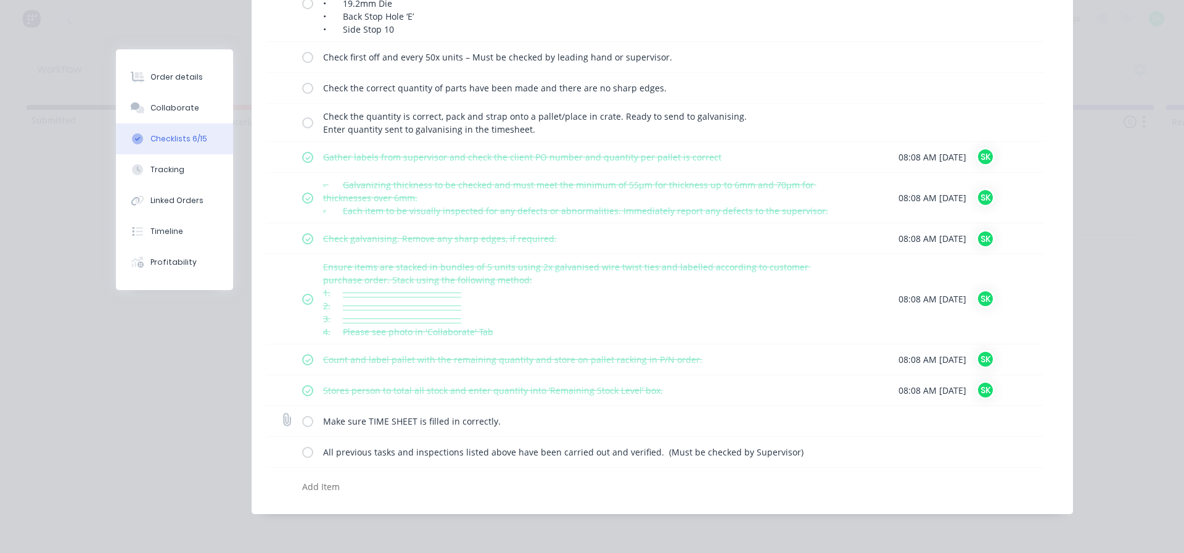
click at [302, 419] on label at bounding box center [307, 420] width 11 height 13
click at [0, 0] on input "checkbox" at bounding box center [0, 0] width 0 height 0
click at [303, 452] on label at bounding box center [307, 451] width 11 height 13
click at [0, 0] on input "checkbox" at bounding box center [0, 0] width 0 height 0
type textarea "x"
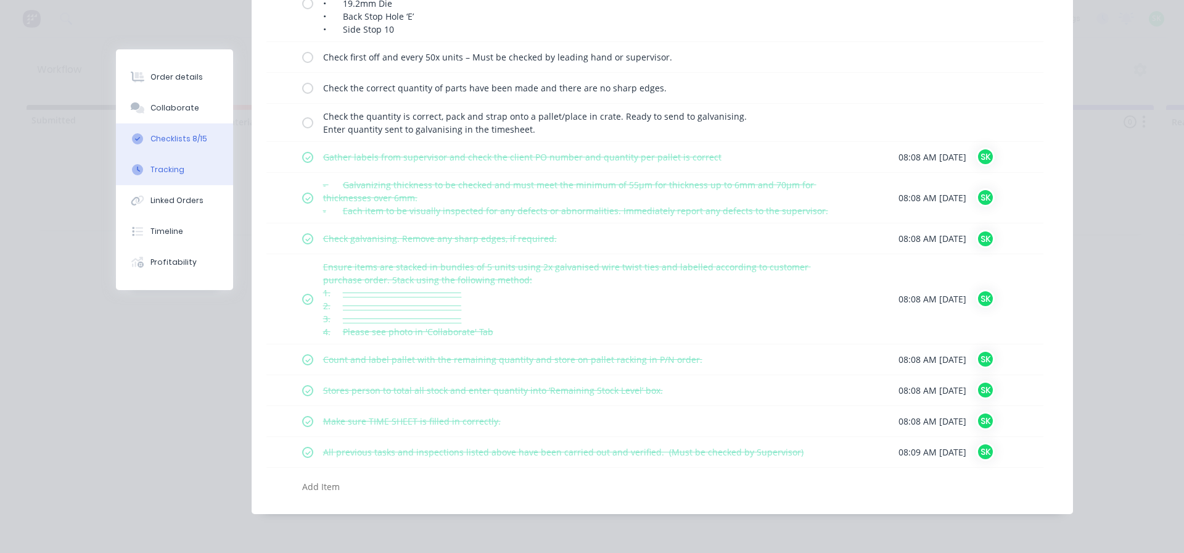
click at [178, 168] on button "Tracking" at bounding box center [174, 169] width 117 height 31
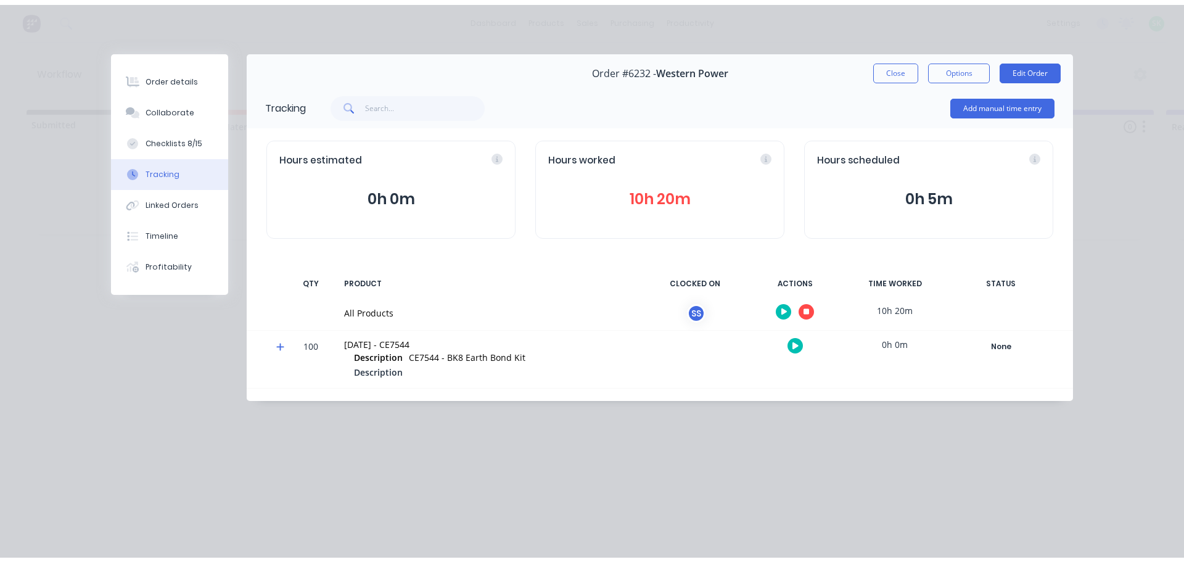
scroll to position [0, 0]
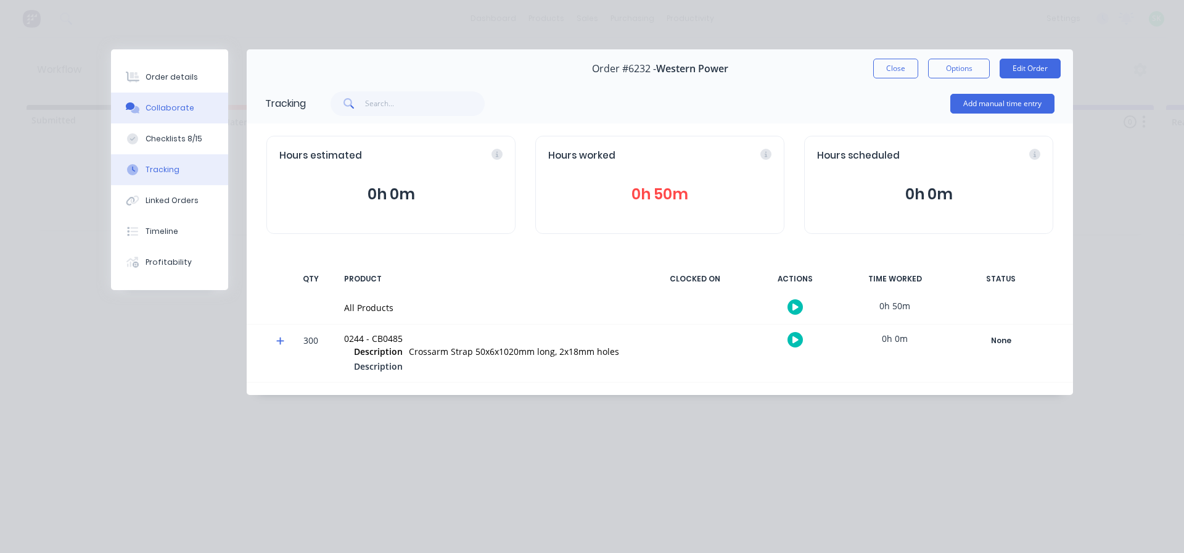
click at [176, 114] on button "Collaborate" at bounding box center [169, 108] width 117 height 31
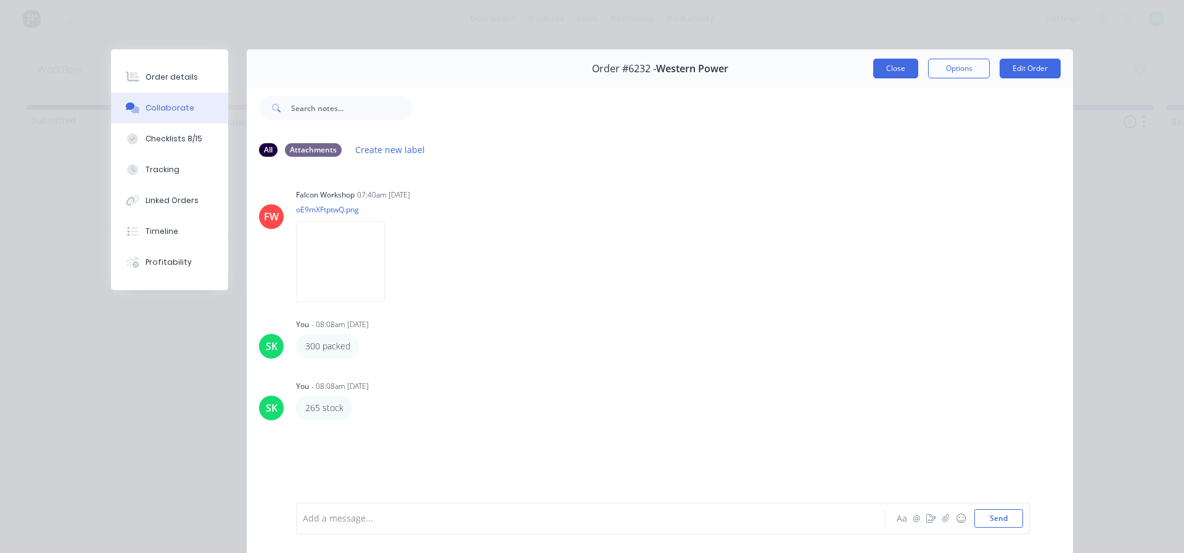
click at [891, 67] on button "Close" at bounding box center [895, 69] width 45 height 20
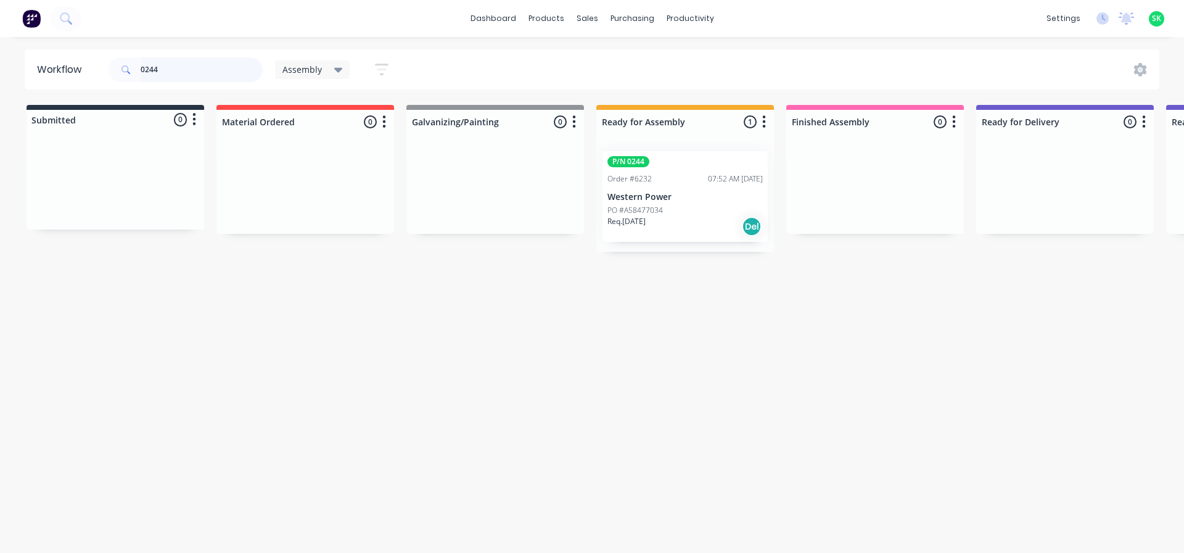
drag, startPoint x: 161, startPoint y: 68, endPoint x: 1, endPoint y: 47, distance: 161.2
click at [1, 47] on div "dashboard products sales purchasing productivity dashboard products Product Cat…" at bounding box center [592, 239] width 1184 height 479
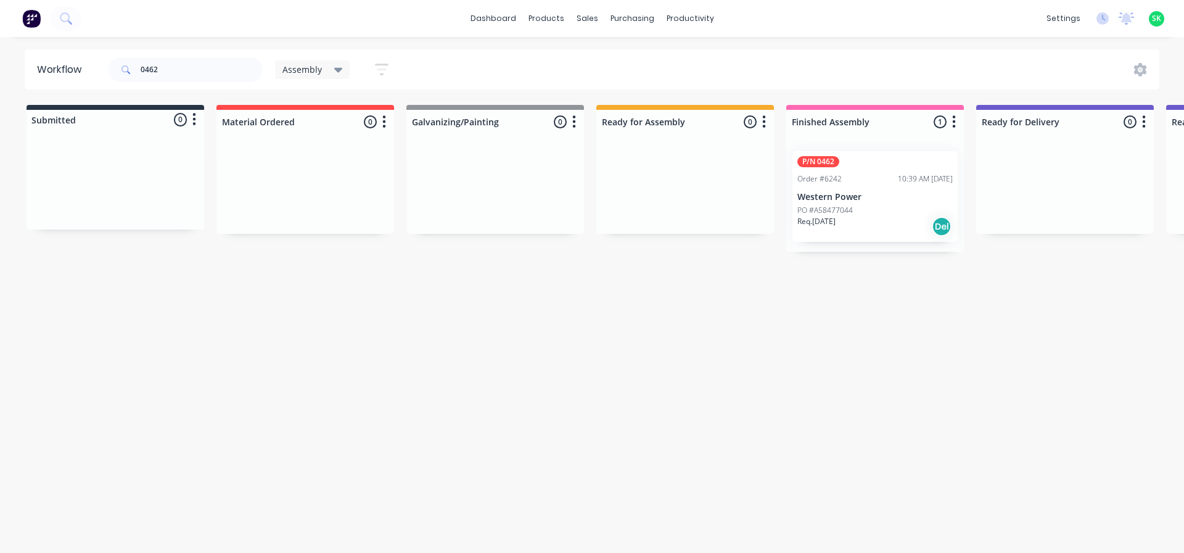
click at [836, 192] on p "Western Power" at bounding box center [874, 197] width 155 height 10
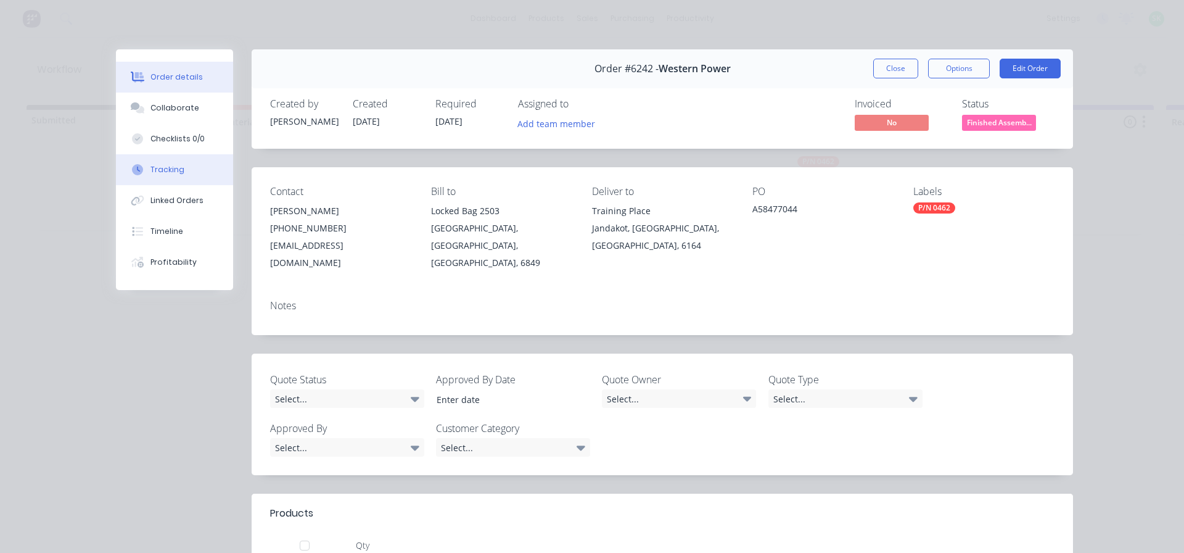
click at [166, 173] on div "Tracking" at bounding box center [167, 169] width 34 height 11
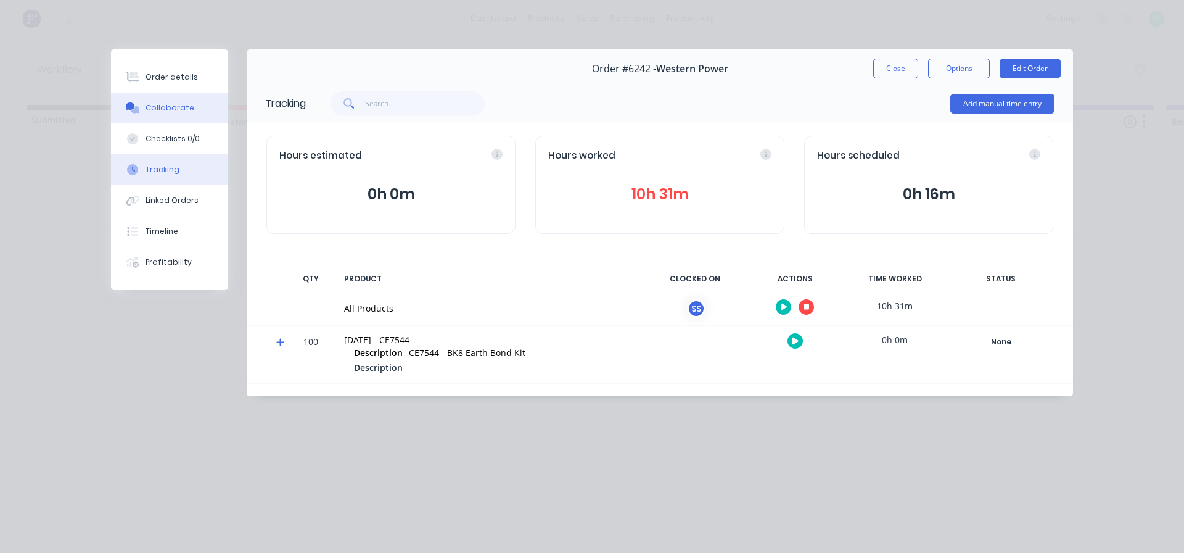
click at [176, 107] on div "Collaborate" at bounding box center [170, 107] width 49 height 11
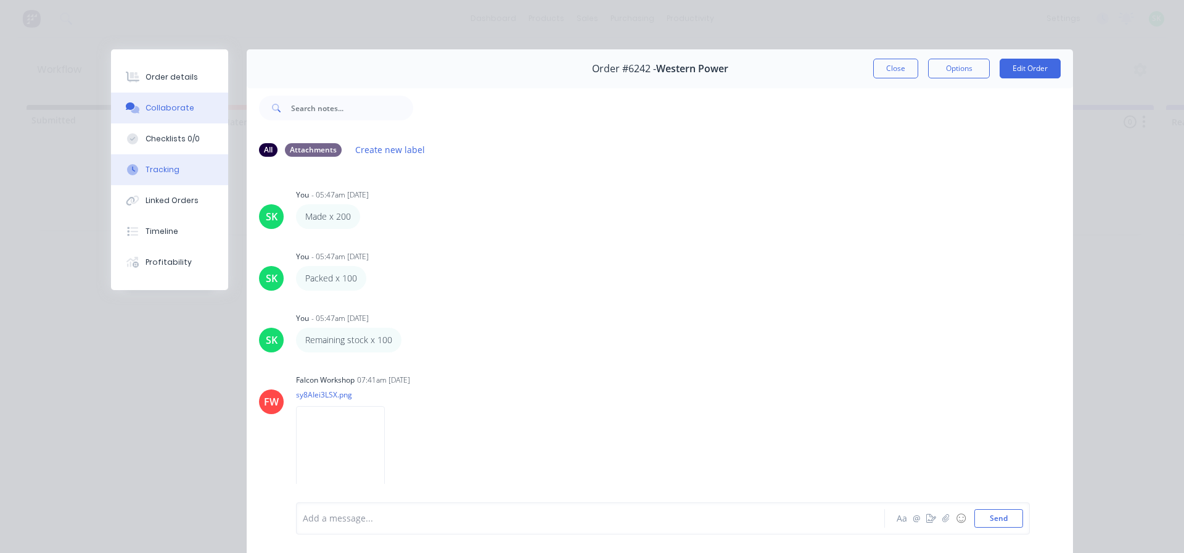
click at [159, 165] on div "Tracking" at bounding box center [163, 169] width 34 height 11
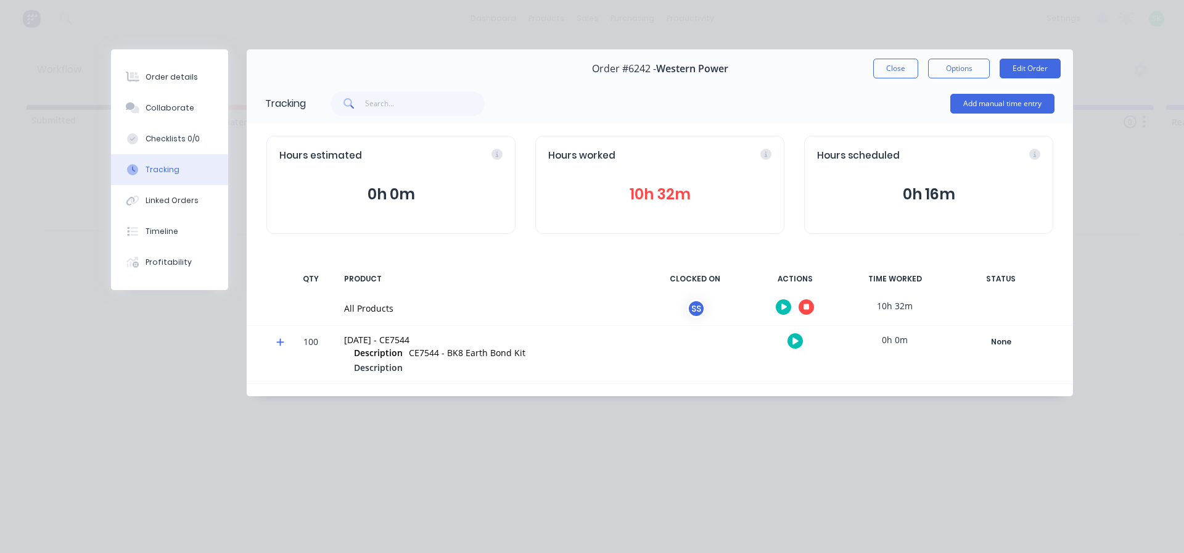
click at [814, 308] on div at bounding box center [795, 307] width 93 height 30
click at [804, 304] on icon "button" at bounding box center [807, 307] width 6 height 8
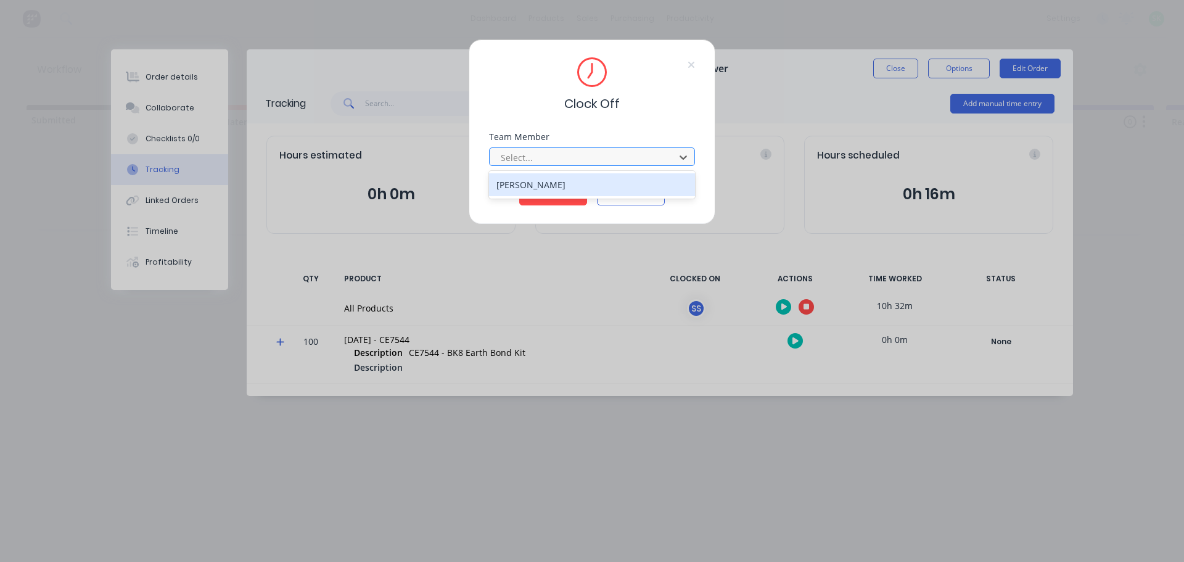
click at [598, 157] on div at bounding box center [584, 157] width 169 height 15
click at [543, 184] on div "[PERSON_NAME]" at bounding box center [592, 184] width 206 height 23
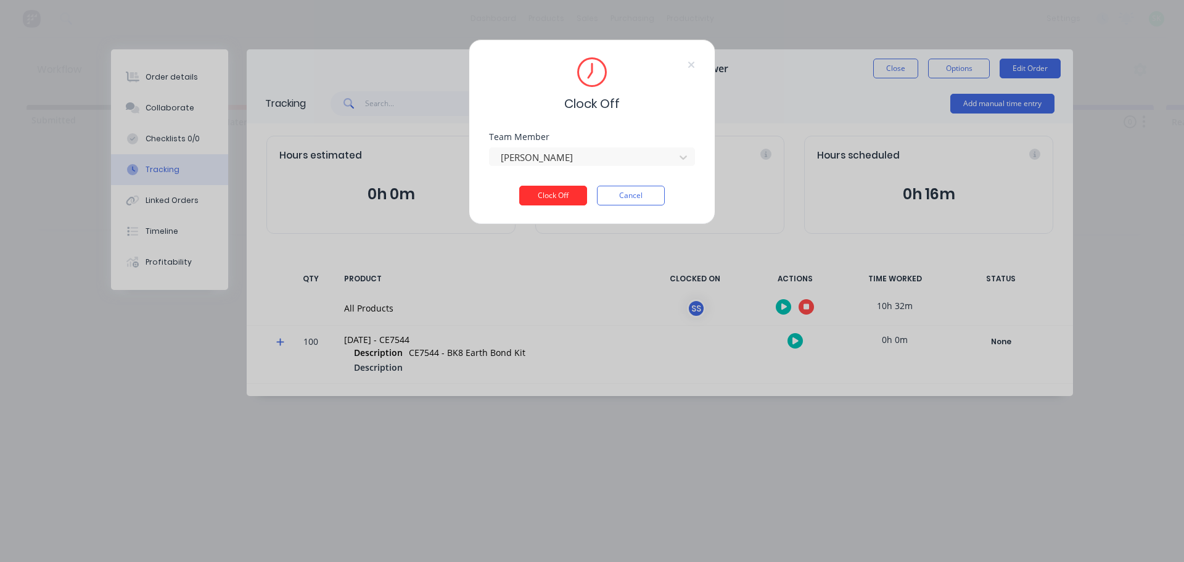
click at [551, 195] on button "Clock Off" at bounding box center [553, 196] width 68 height 20
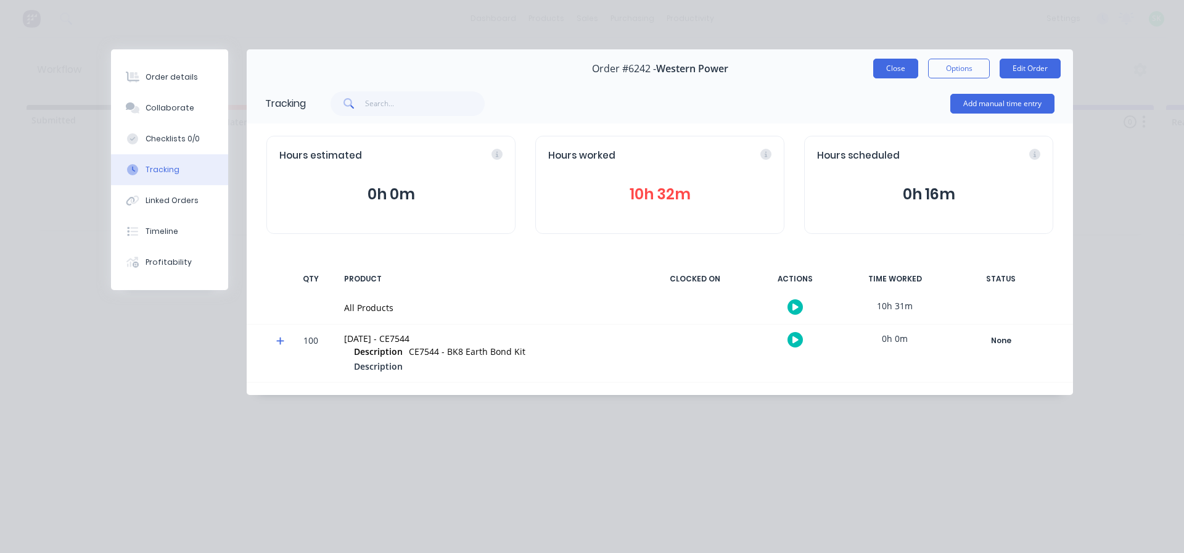
click at [895, 73] on button "Close" at bounding box center [895, 69] width 45 height 20
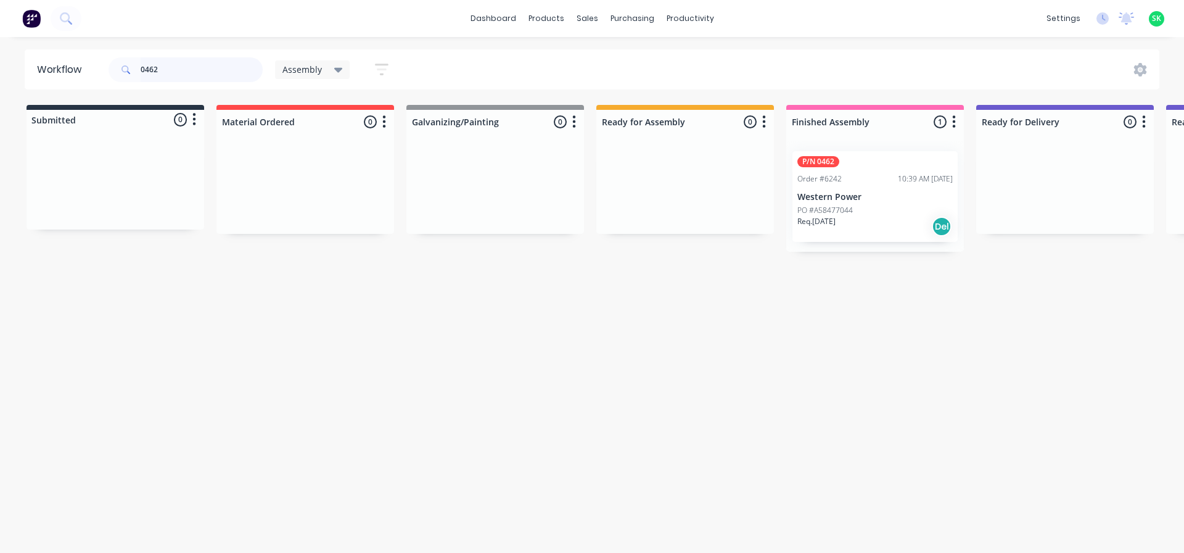
drag, startPoint x: 164, startPoint y: 67, endPoint x: 76, endPoint y: 68, distance: 87.6
click at [76, 68] on header "Workflow 0462 Assembly Save new view None edit Assembly (Default) edit Fabricat…" at bounding box center [592, 69] width 1135 height 40
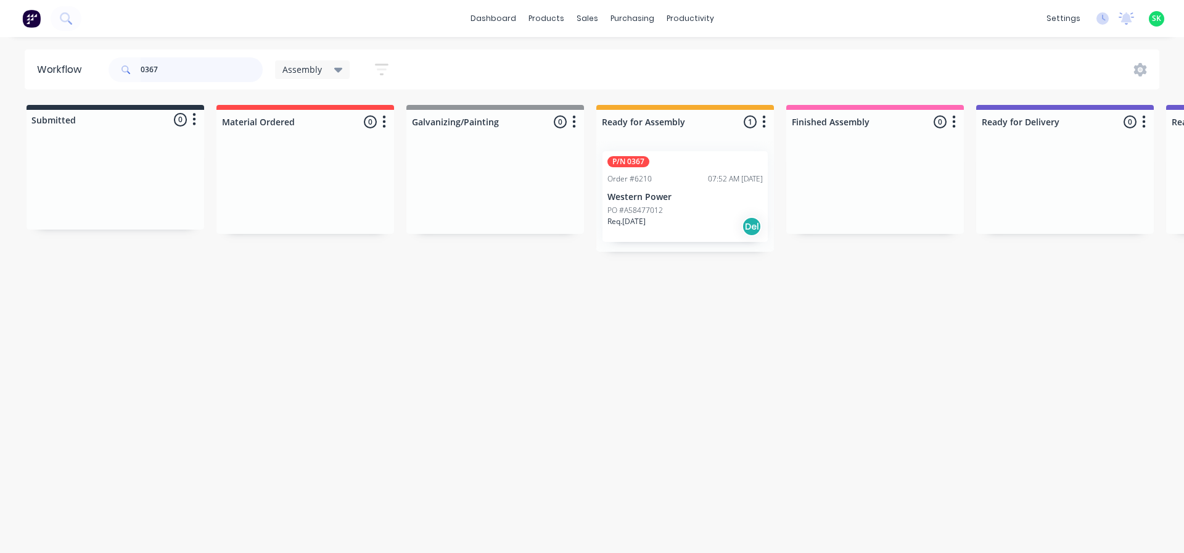
type input "0367"
click at [651, 179] on div "Order #6210" at bounding box center [629, 178] width 44 height 11
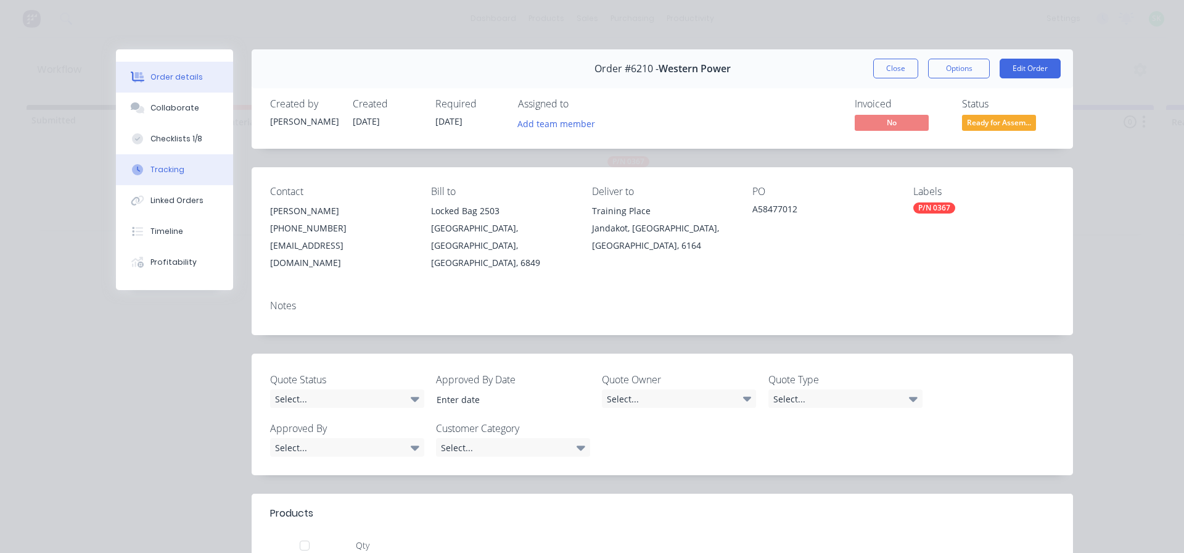
click at [168, 169] on div "Tracking" at bounding box center [167, 169] width 34 height 11
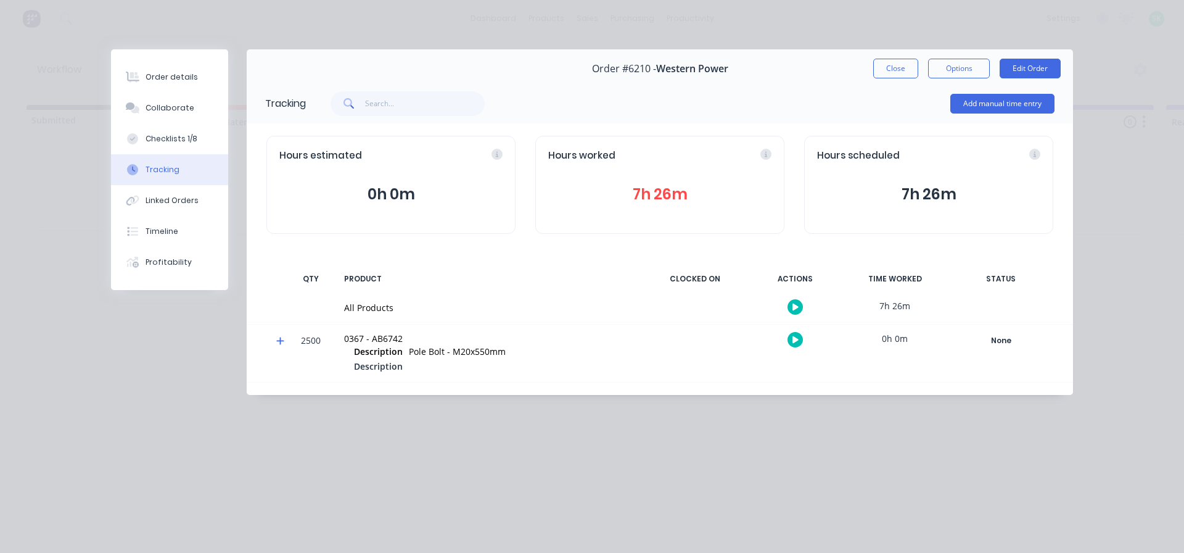
click at [799, 308] on button "button" at bounding box center [795, 306] width 15 height 15
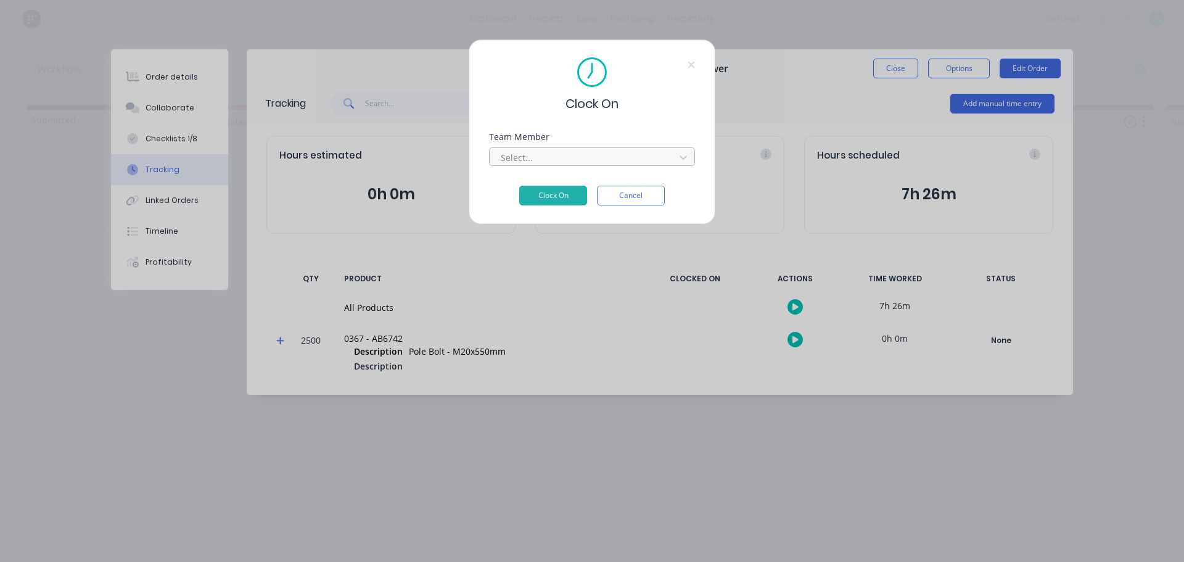
click at [651, 162] on div at bounding box center [584, 157] width 169 height 15
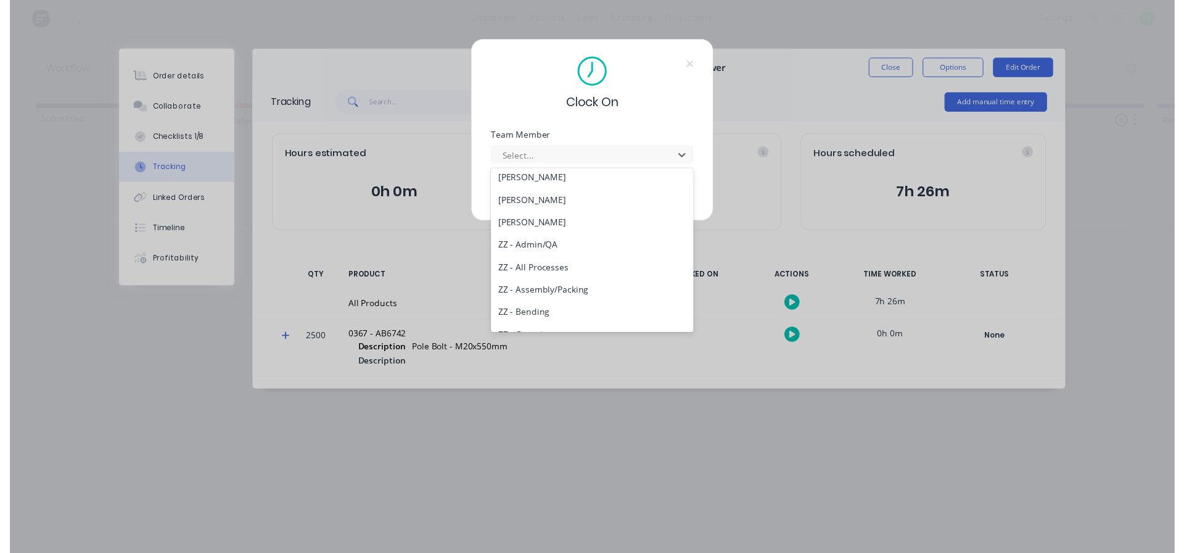
scroll to position [557, 0]
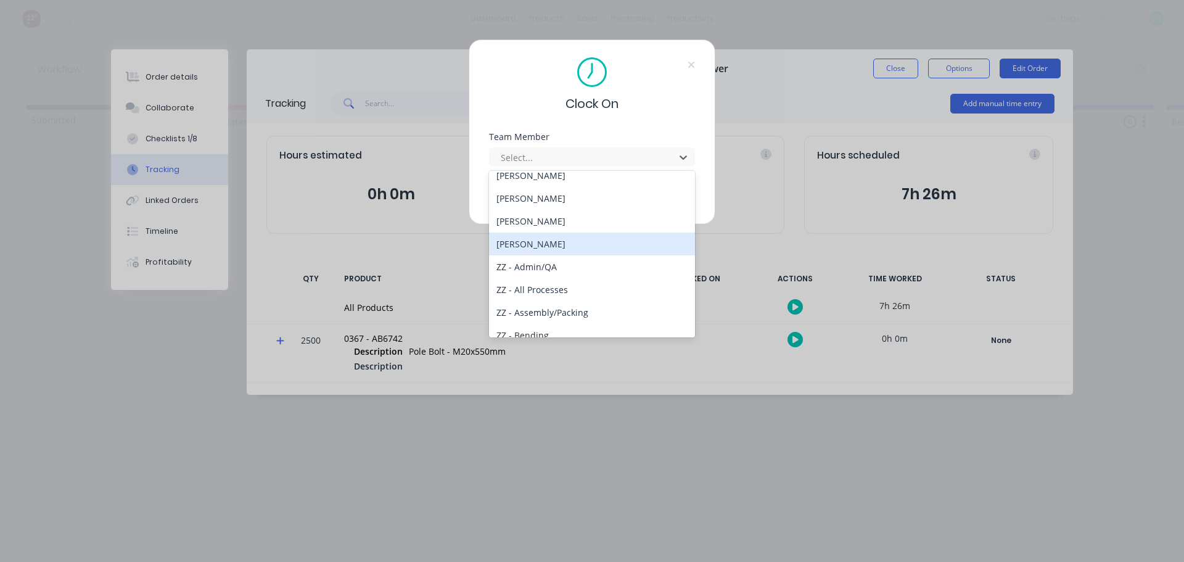
click at [535, 242] on div "[PERSON_NAME]" at bounding box center [592, 243] width 206 height 23
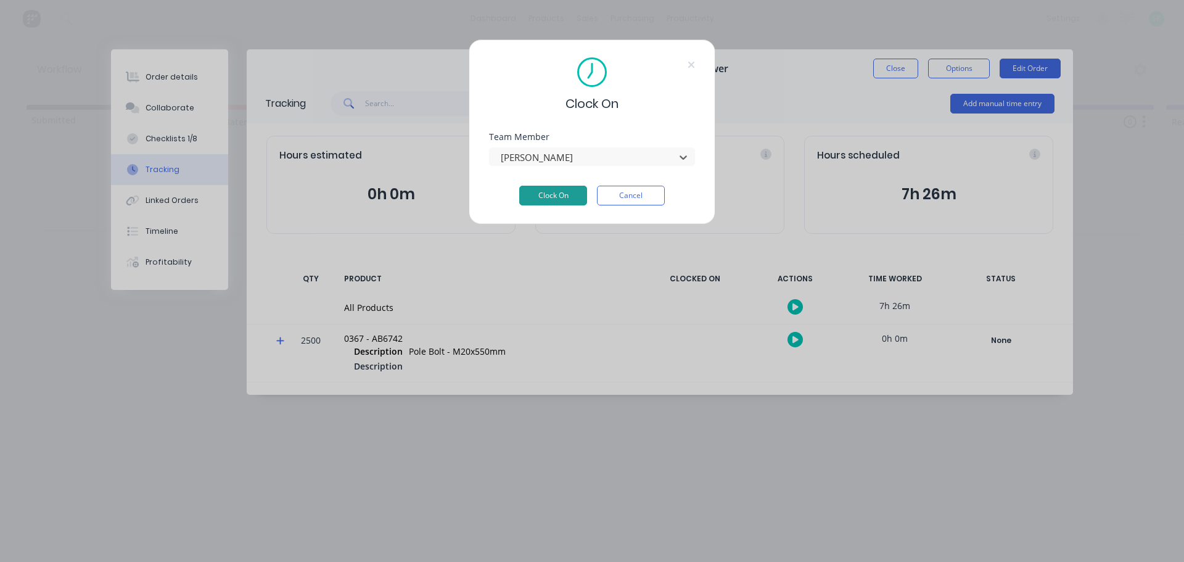
click at [556, 196] on button "Clock On" at bounding box center [553, 196] width 68 height 20
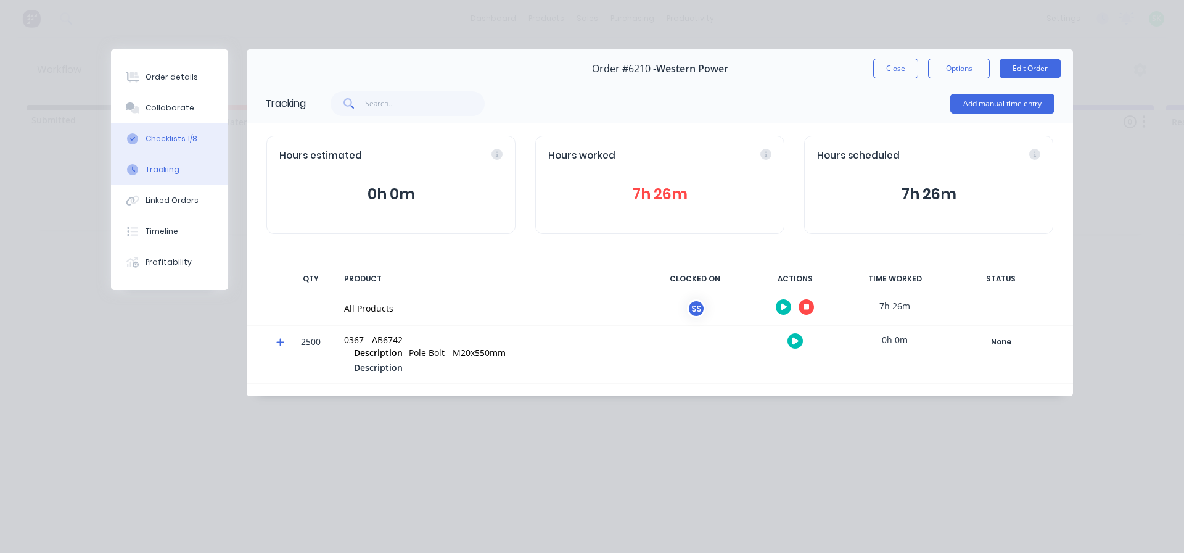
click at [176, 134] on div "Checklists 1/8" at bounding box center [172, 138] width 52 height 11
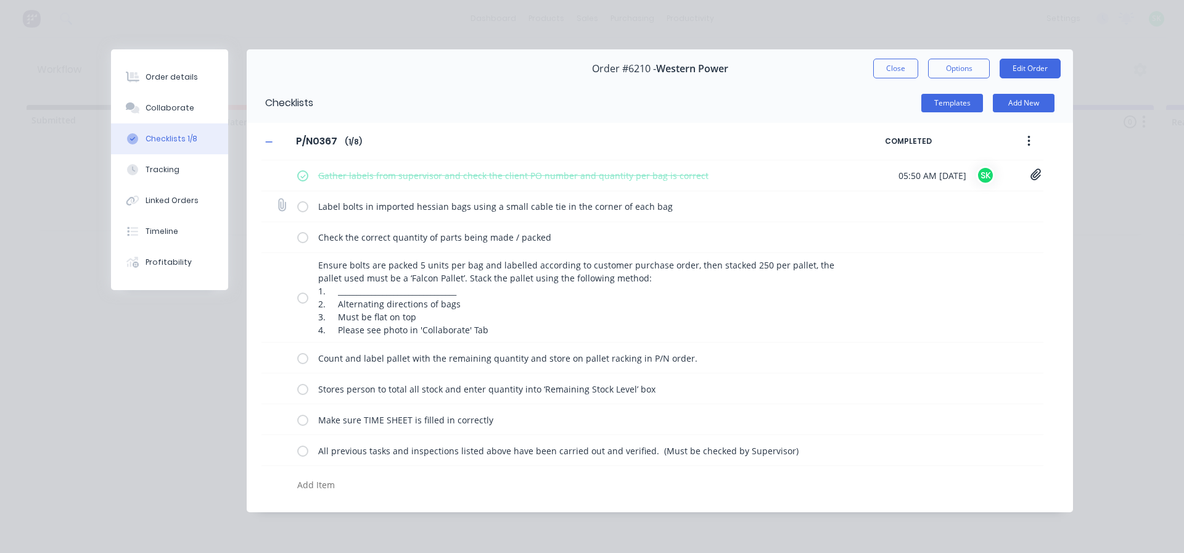
click at [304, 204] on label at bounding box center [302, 206] width 11 height 13
click at [0, 0] on input "checkbox" at bounding box center [0, 0] width 0 height 0
click at [304, 242] on label at bounding box center [302, 237] width 11 height 13
click at [0, 0] on input "checkbox" at bounding box center [0, 0] width 0 height 0
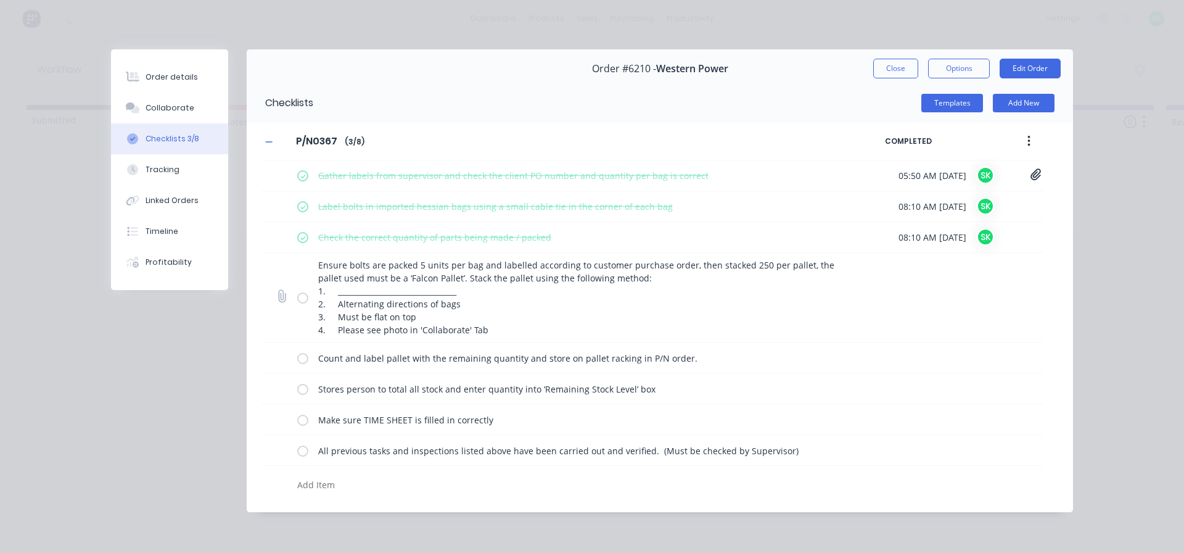
click at [303, 298] on label at bounding box center [302, 297] width 11 height 13
click at [0, 0] on input "checkbox" at bounding box center [0, 0] width 0 height 0
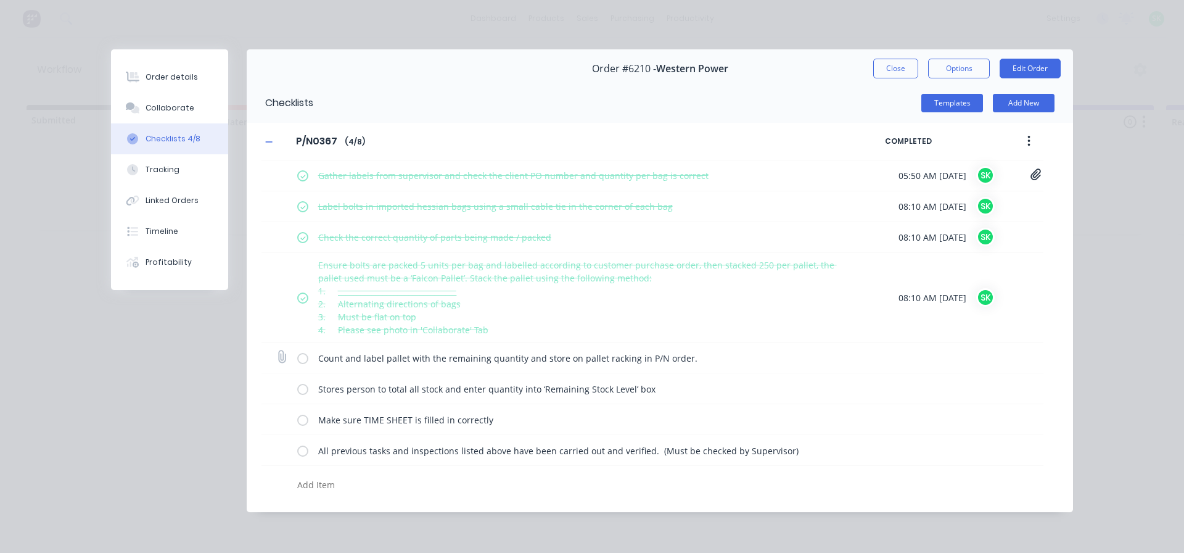
click at [296, 354] on div "Count and label pallet with the remaining quantity and store on pallet racking …" at bounding box center [652, 357] width 782 height 31
click at [305, 360] on label at bounding box center [302, 357] width 11 height 13
click at [0, 0] on input "checkbox" at bounding box center [0, 0] width 0 height 0
type textarea "x"
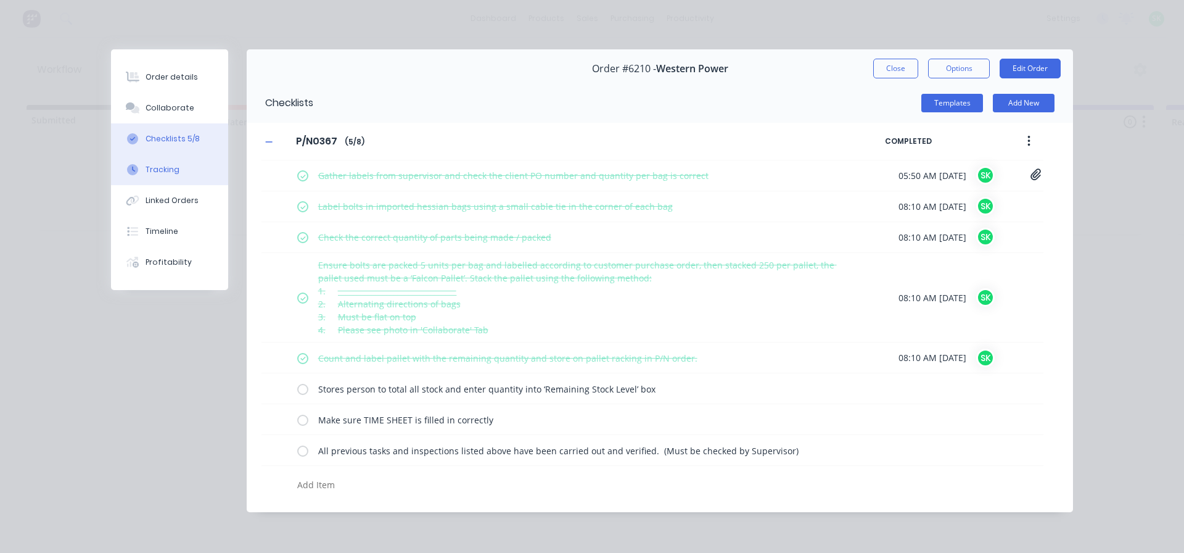
click at [185, 167] on button "Tracking" at bounding box center [169, 169] width 117 height 31
